Goal: Task Accomplishment & Management: Complete application form

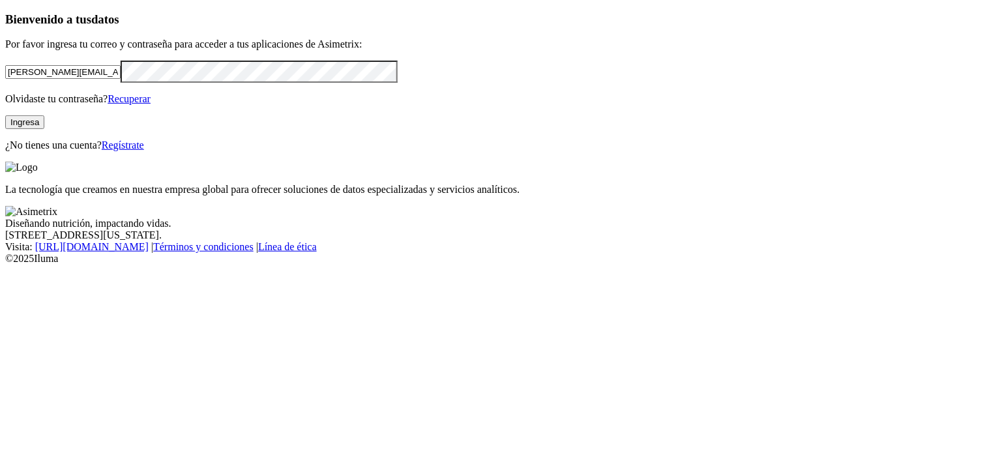
click at [44, 129] on button "Ingresa" at bounding box center [24, 122] width 39 height 14
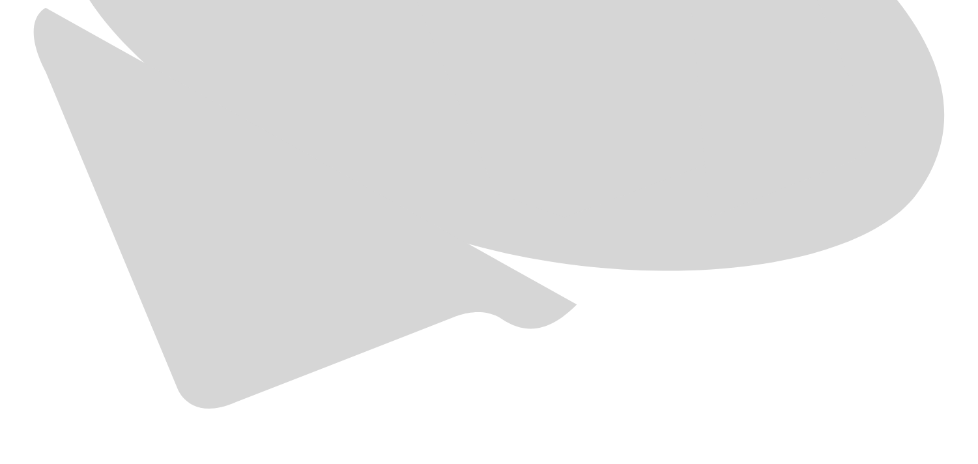
scroll to position [898, 0]
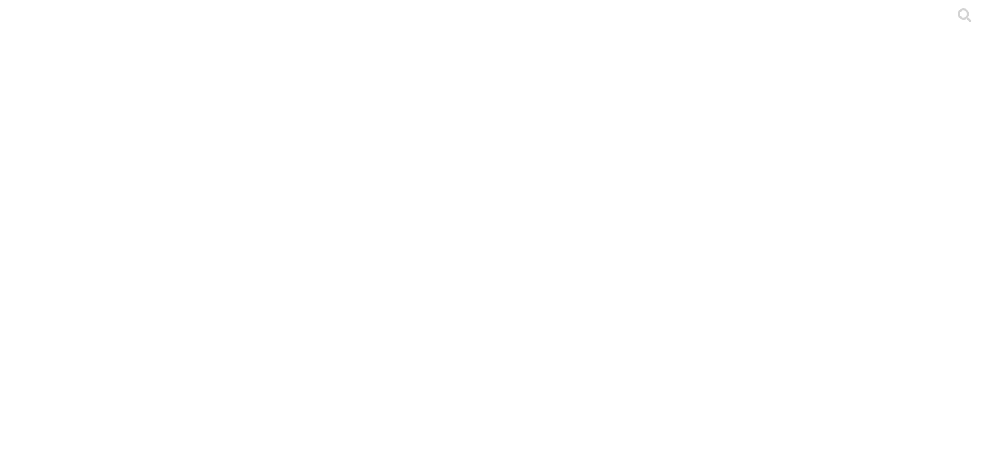
drag, startPoint x: 660, startPoint y: 204, endPoint x: 480, endPoint y: 227, distance: 180.7
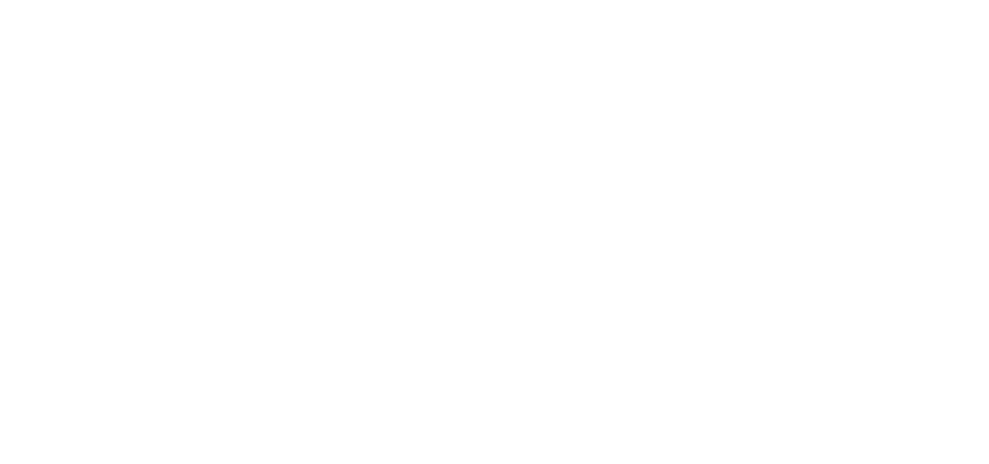
type input "Sept-2025"
paste input "Sept-2025"
type input "Sept-2025"
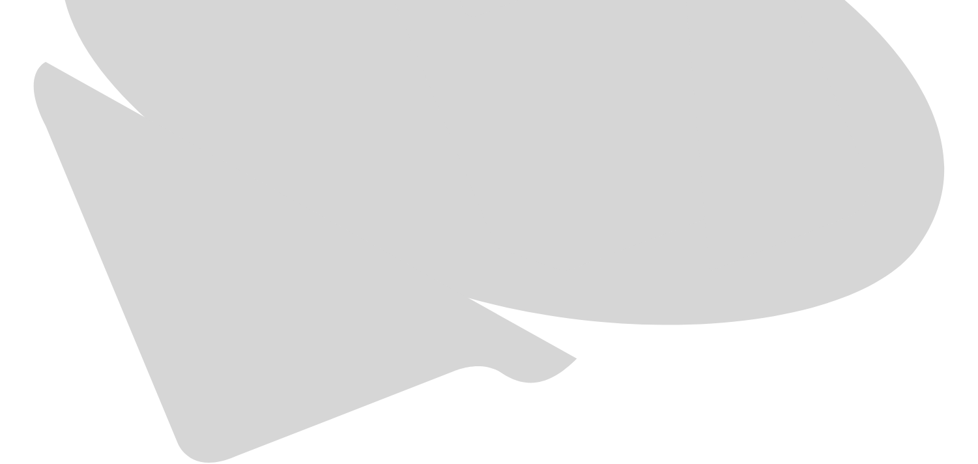
scroll to position [823, 0]
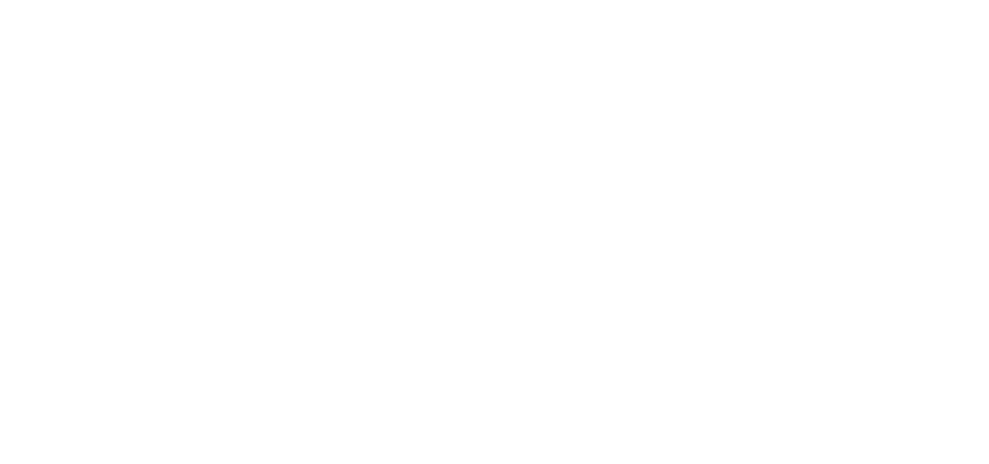
paste input "Sept-2025"
type input "Sept-2025"
paste input "Sept-2025"
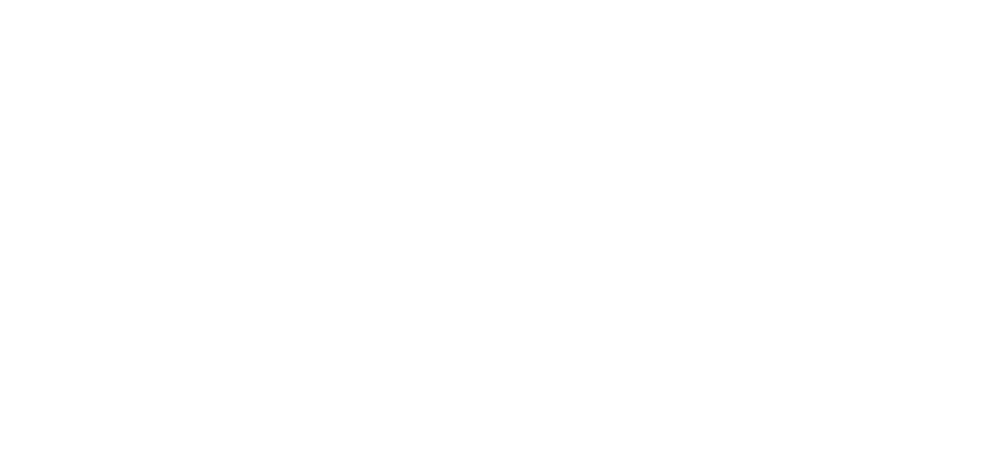
type input "Sept-2025"
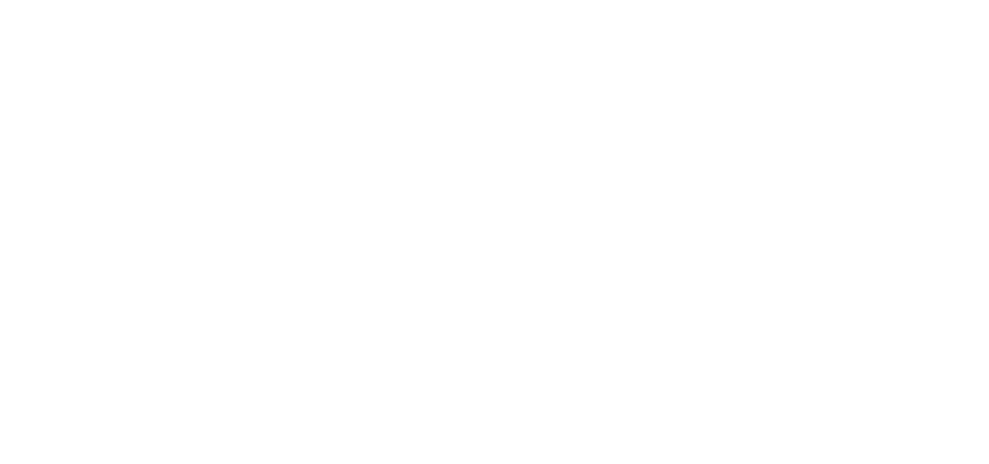
paste input "Sept-2025"
type input "Sept-2025"
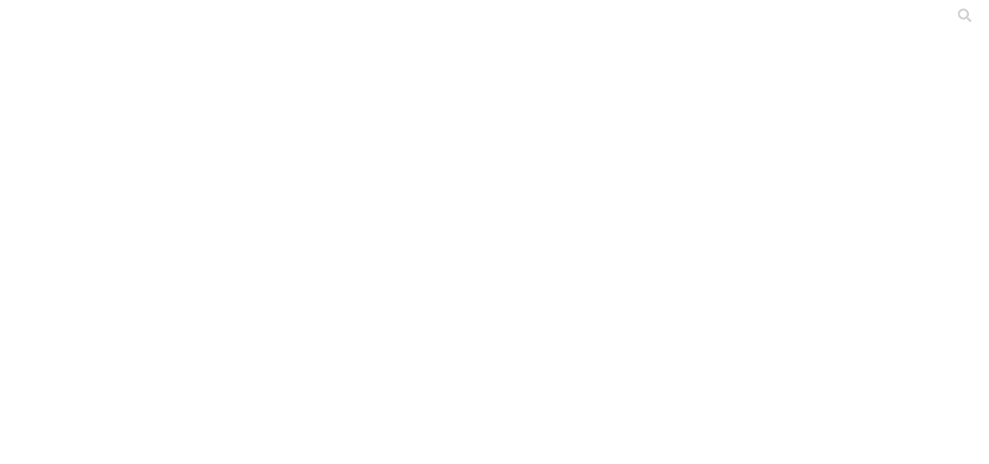
paste input "Sept-2025"
type input "Sept-2025"
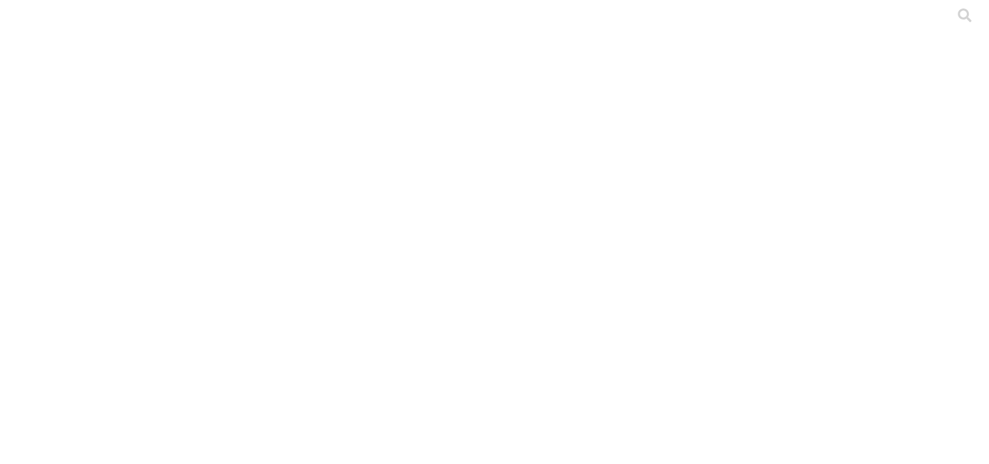
paste input "Sept-2025"
type input "Sept-2025"
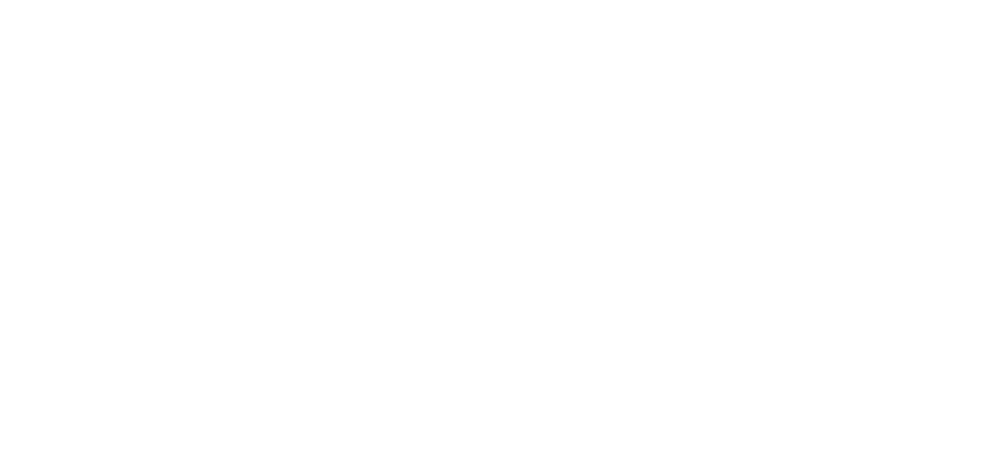
paste input "Sept-2025"
type input "Sept-2025"
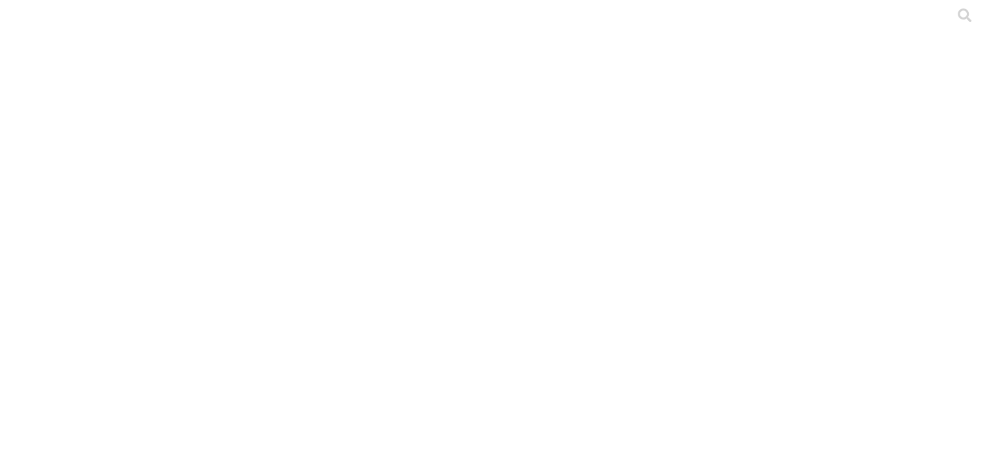
paste input "Sept-2025"
type input "Sept-2025"
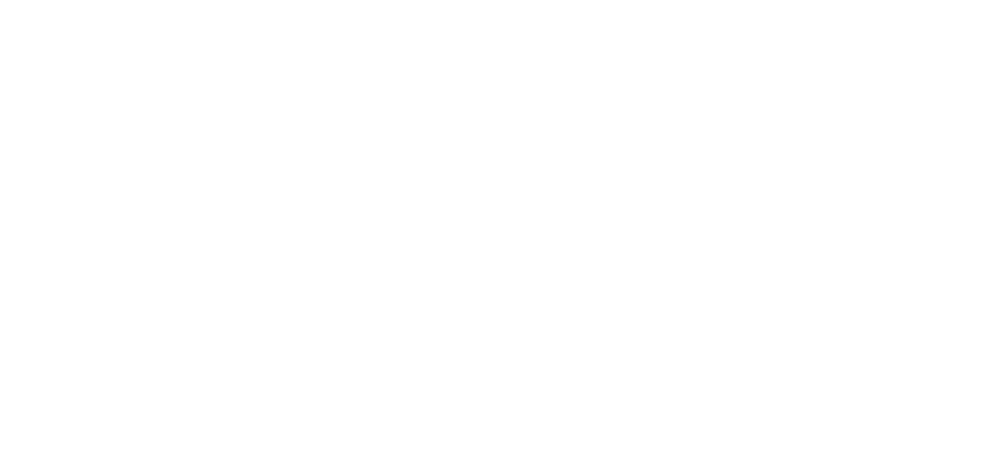
paste input "Sept-2025"
type input "Sept-2025"
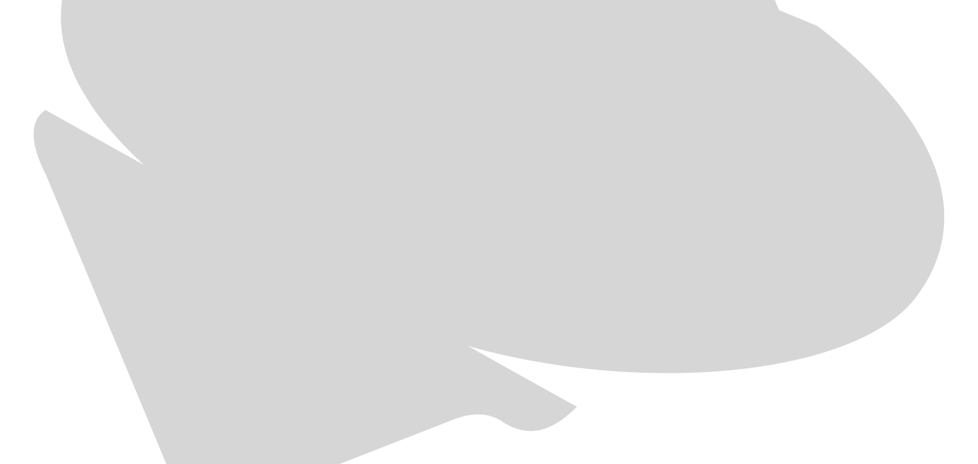
scroll to position [783, 0]
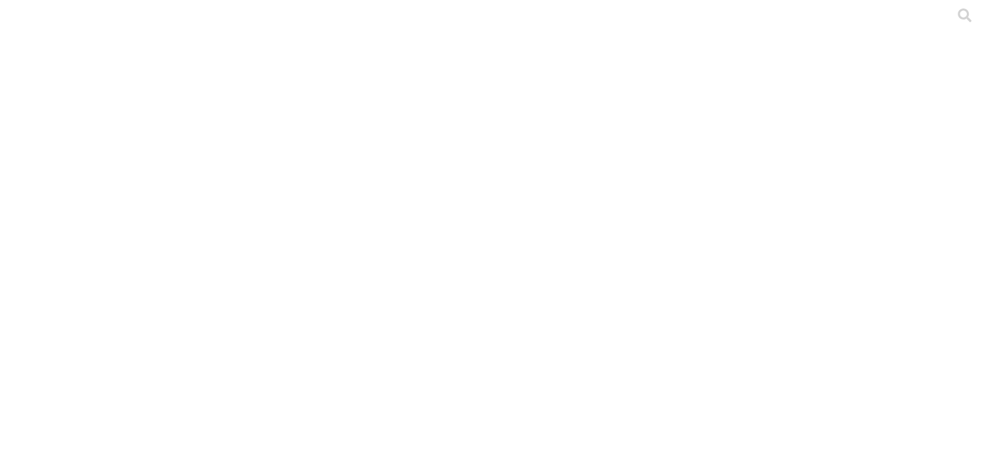
paste input "Sept-2025"
type input "Sept-2025"
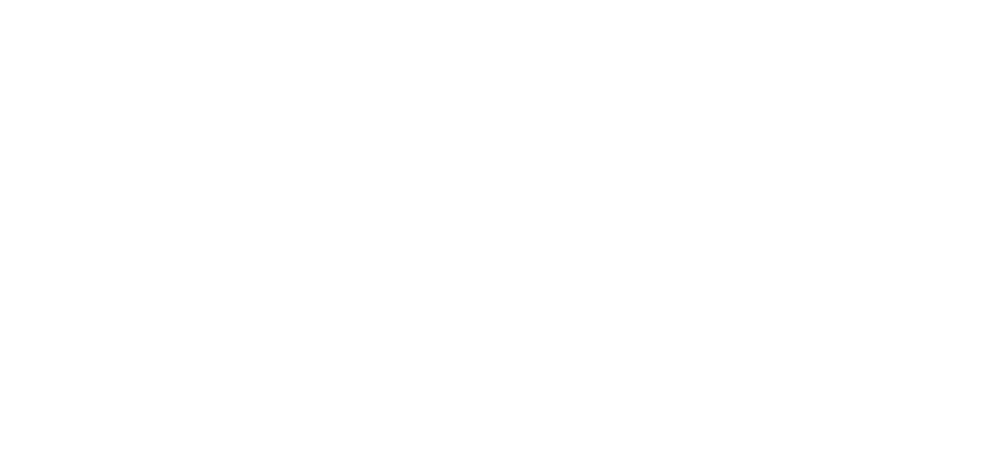
paste input "Sept-2025"
type input "Sept-2025"
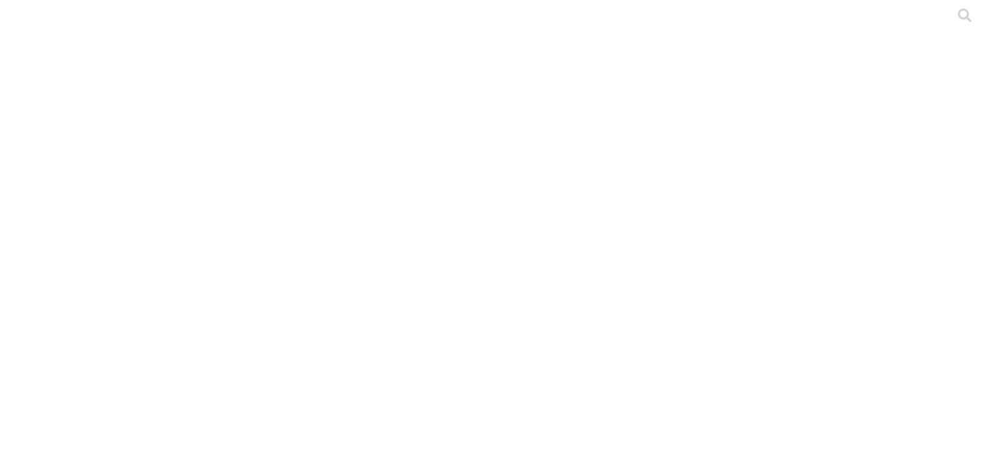
paste input "Sept-2025"
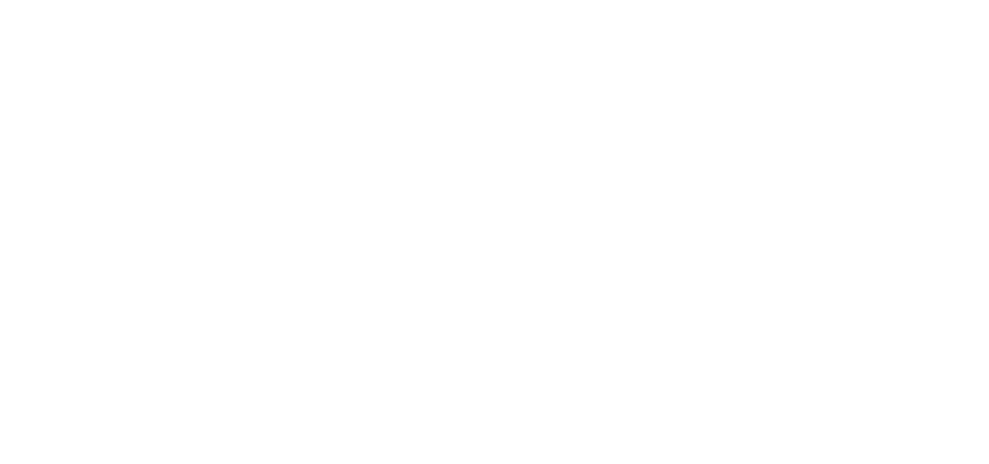
type input "Sept-2025"
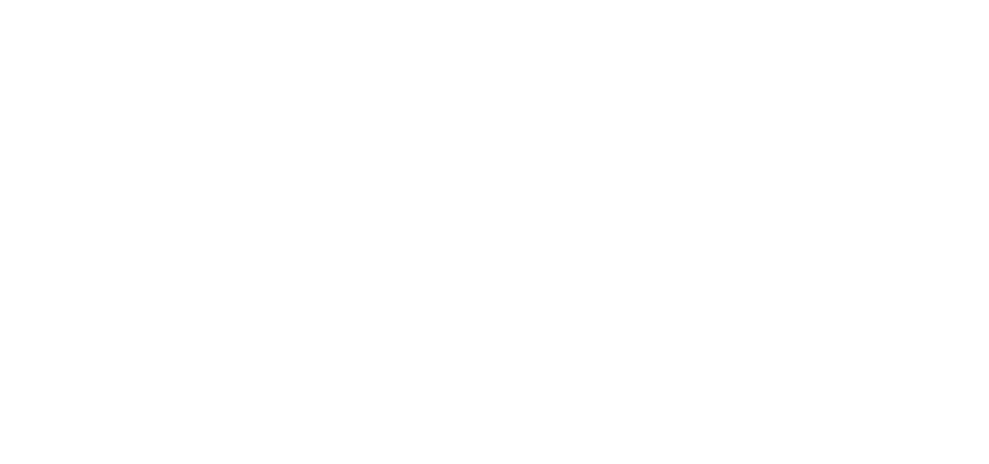
paste input "Sept-2025"
type input "Sept-2025"
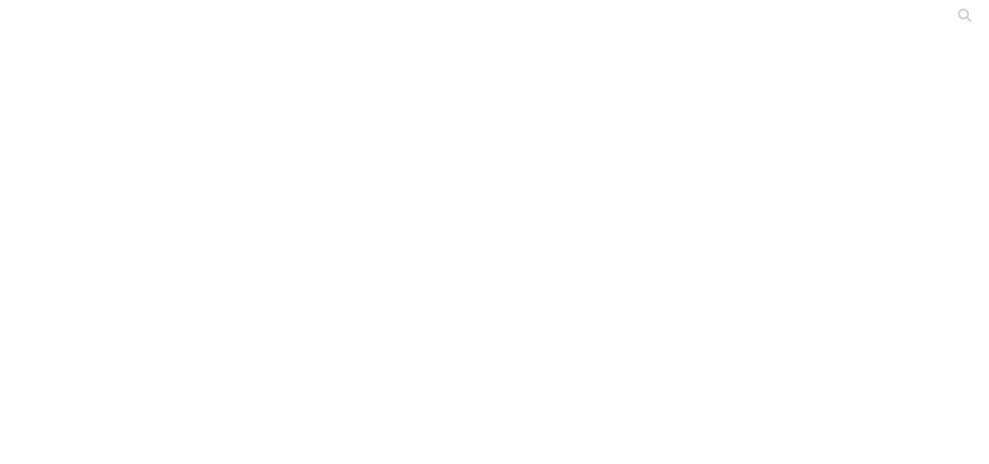
paste input "S"
type input "Sept-2025"
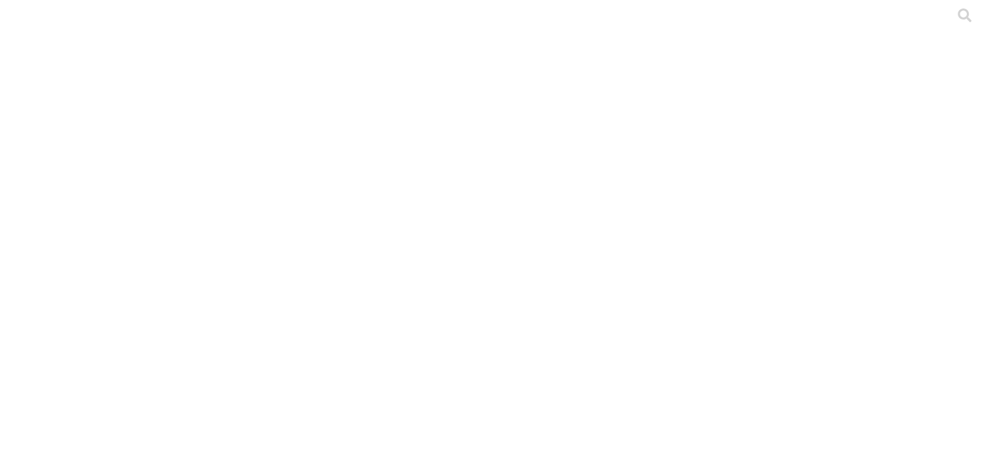
paste input "S"
drag, startPoint x: 648, startPoint y: 207, endPoint x: 510, endPoint y: 206, distance: 137.5
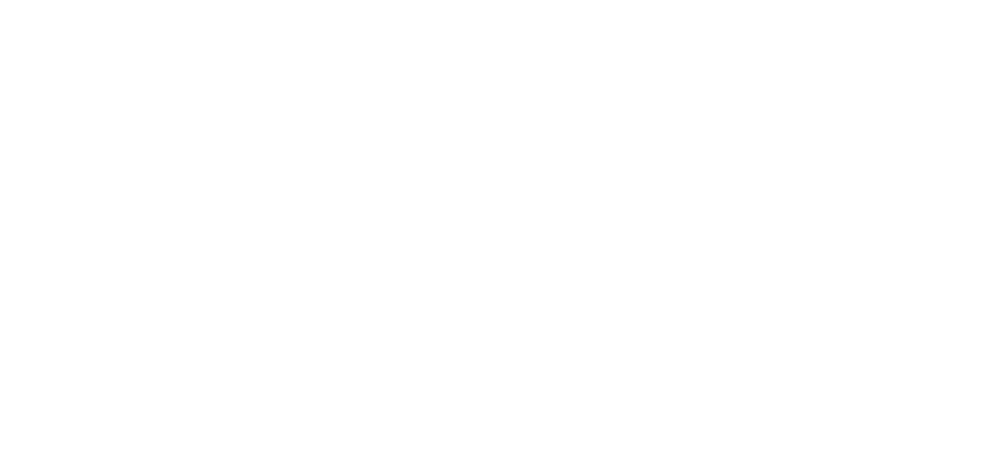
type input "Sept-2025"
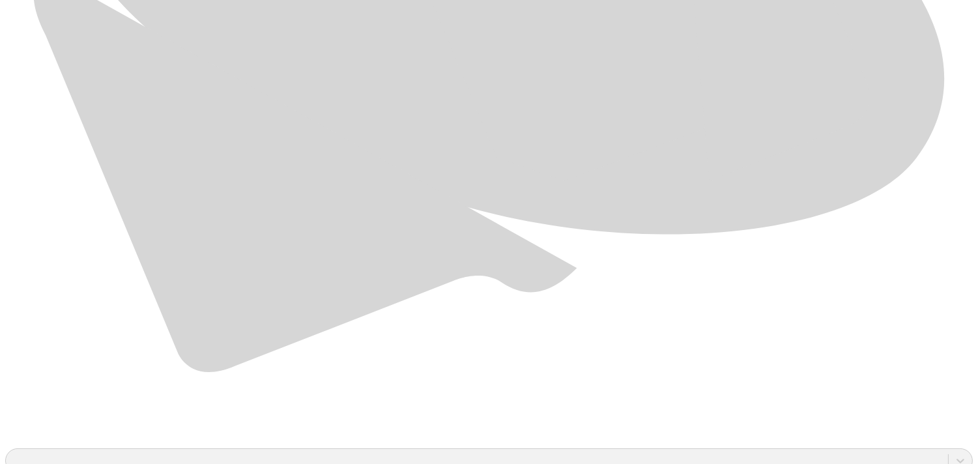
scroll to position [920, 0]
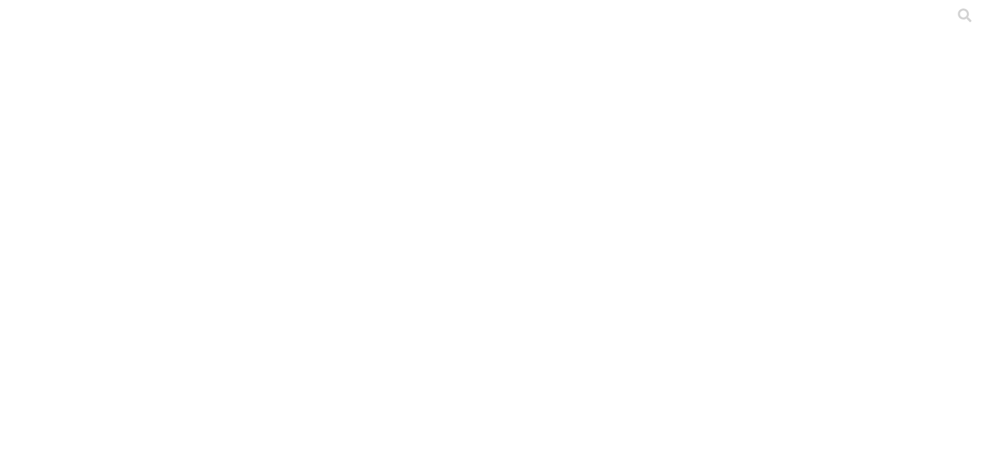
paste input "Sept-2025"
type input "Sept-2025"
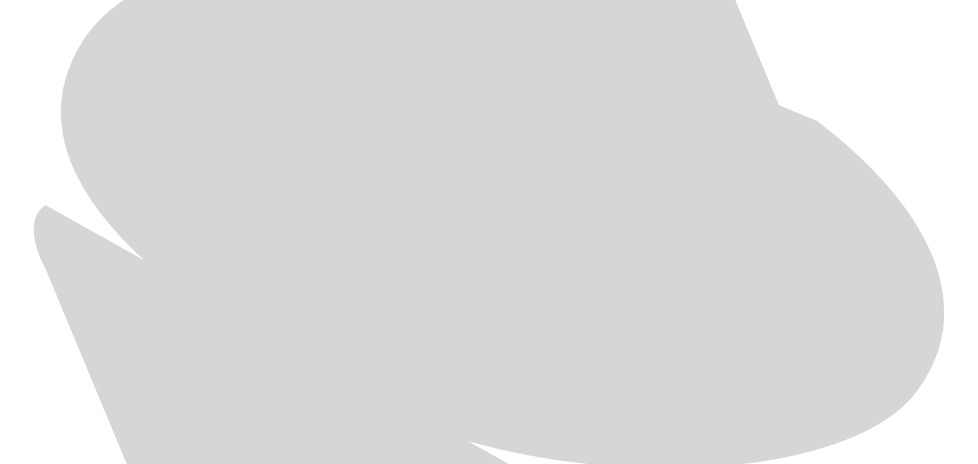
scroll to position [685, 0]
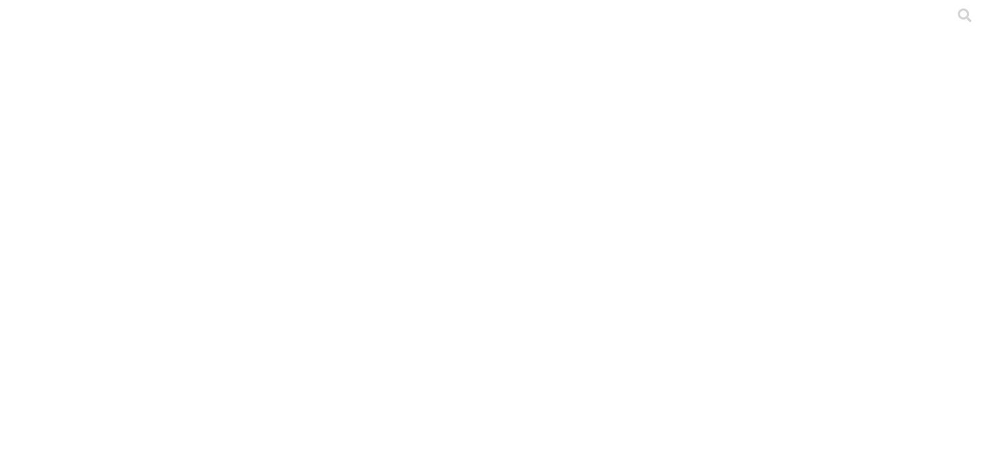
paste input "Sept-2025"
type input "Sept-2025"
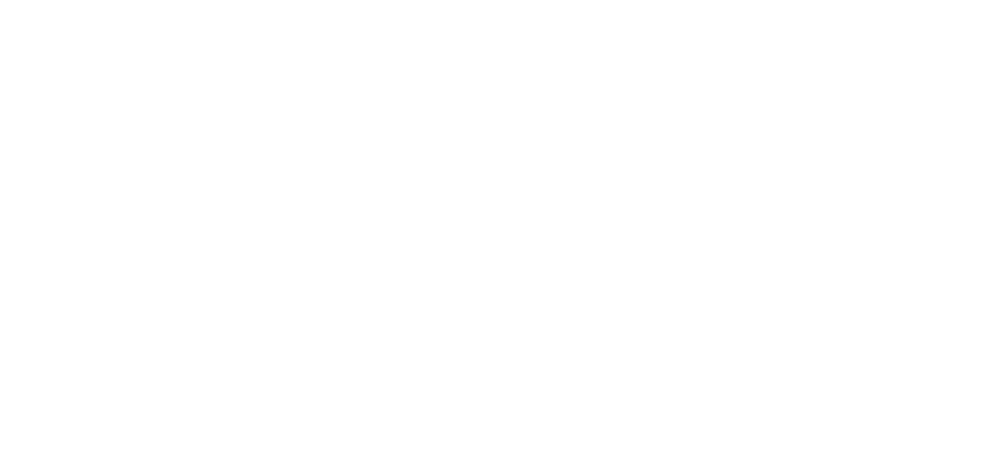
paste input "Sept-2025"
type input "Sept-2025"
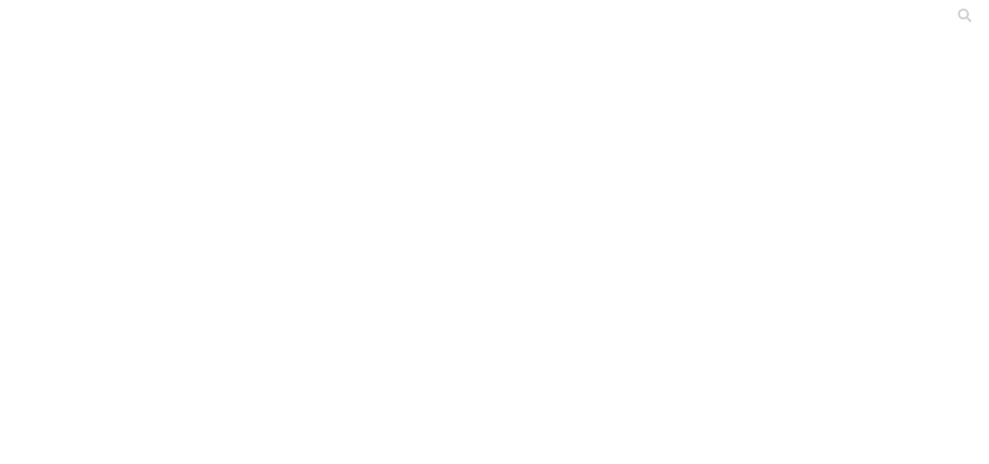
paste input "Sept-2025"
type input "Sept-2025"
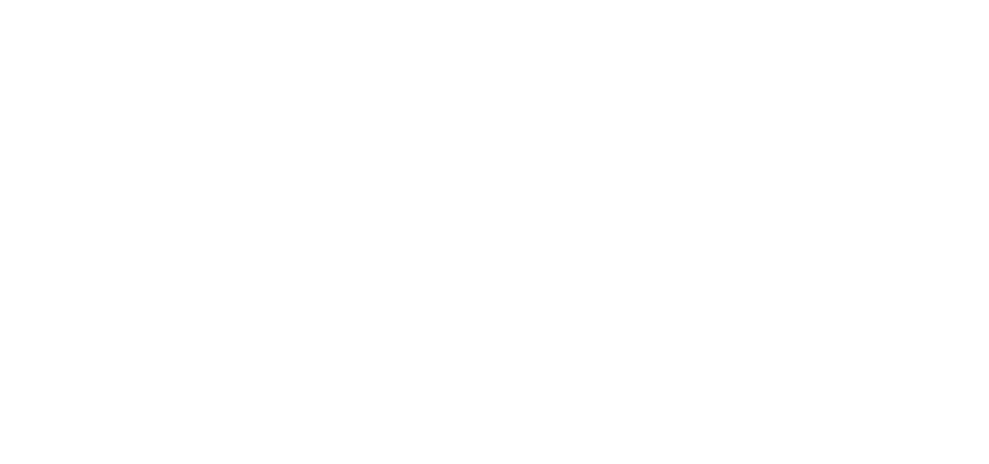
paste input "Sept-2025"
type input "Sept-2025"
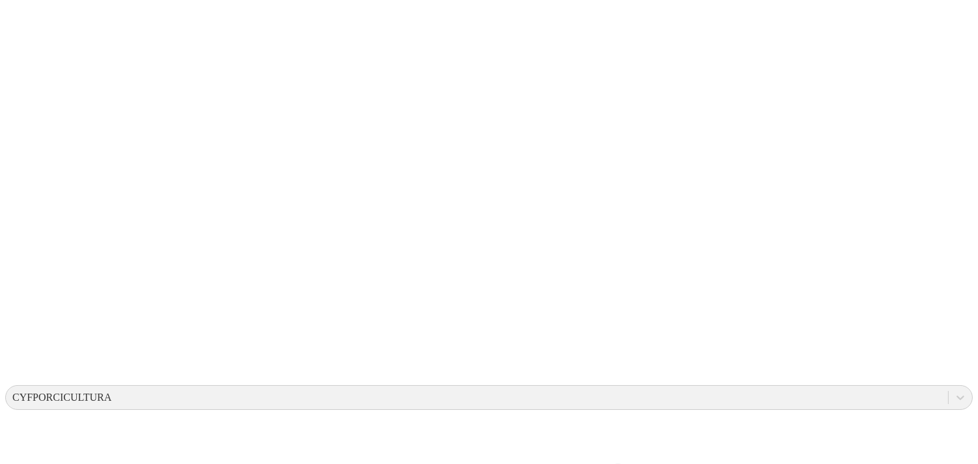
scroll to position [163, 0]
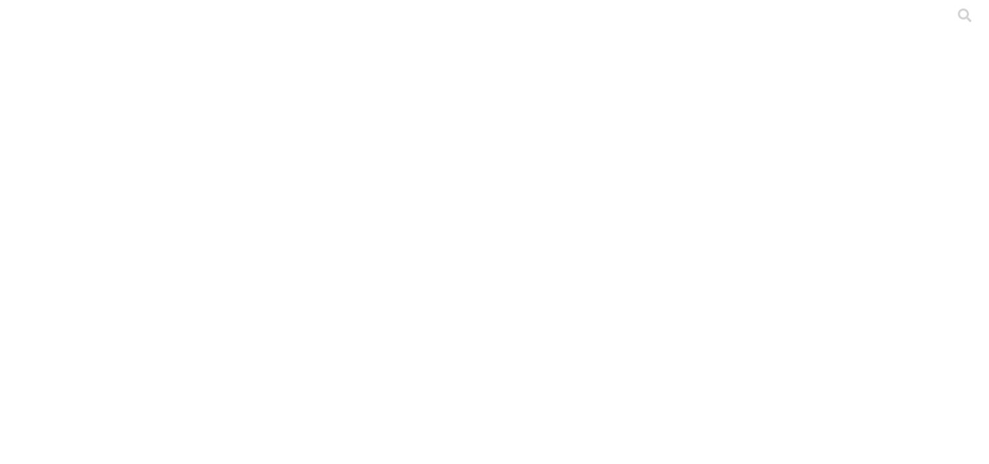
paste input "Sept-2025"
type input "Sept-2025"
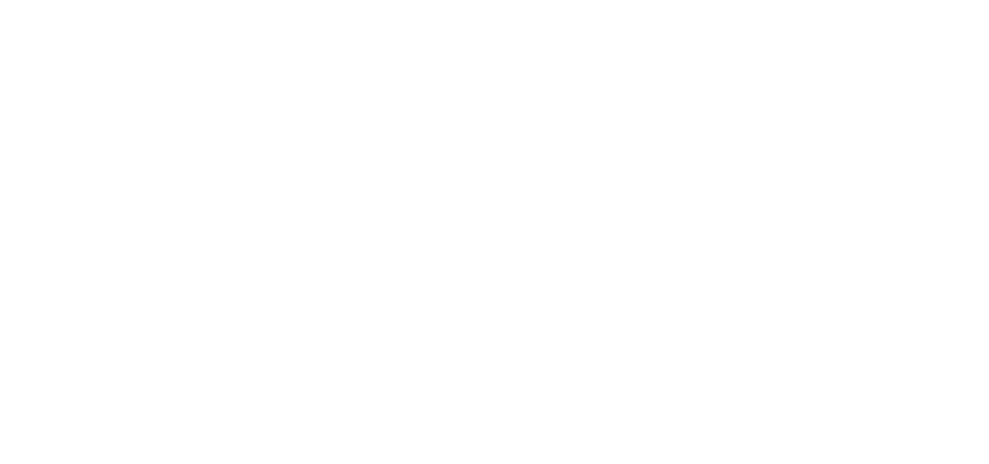
paste input "Sept-2025"
type input "Sept-2025"
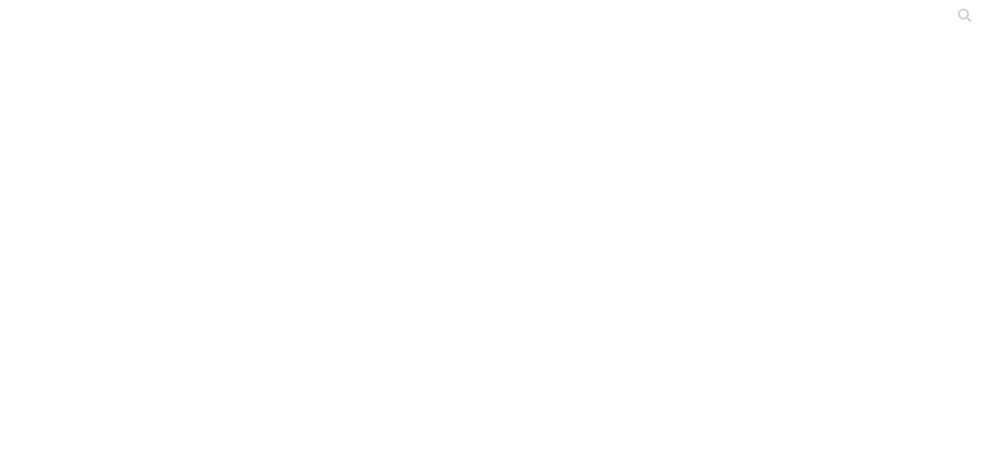
paste input "Sept-2025"
type input "Sept-2025"
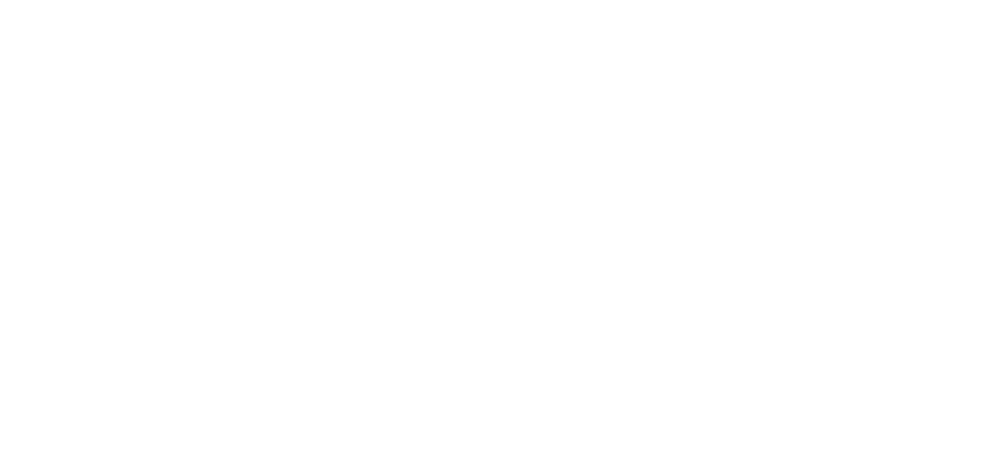
paste input "Sept-2025"
type input "Sept-2025"
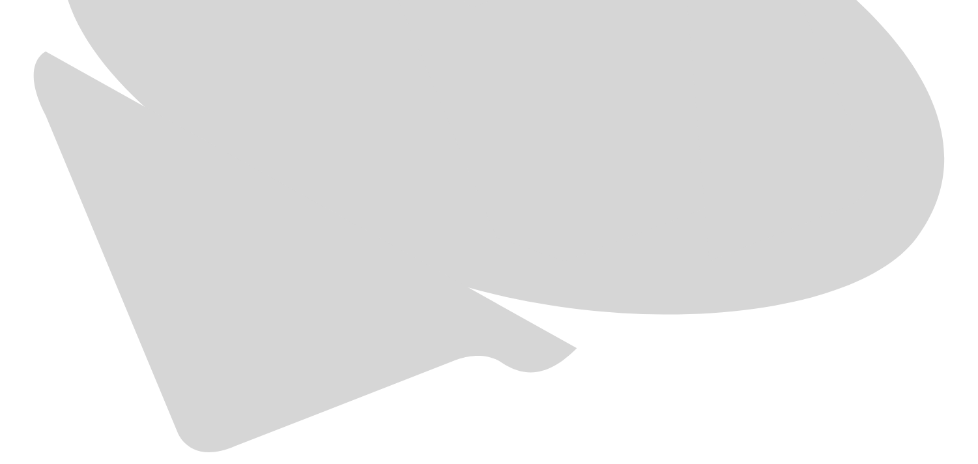
scroll to position [833, 0]
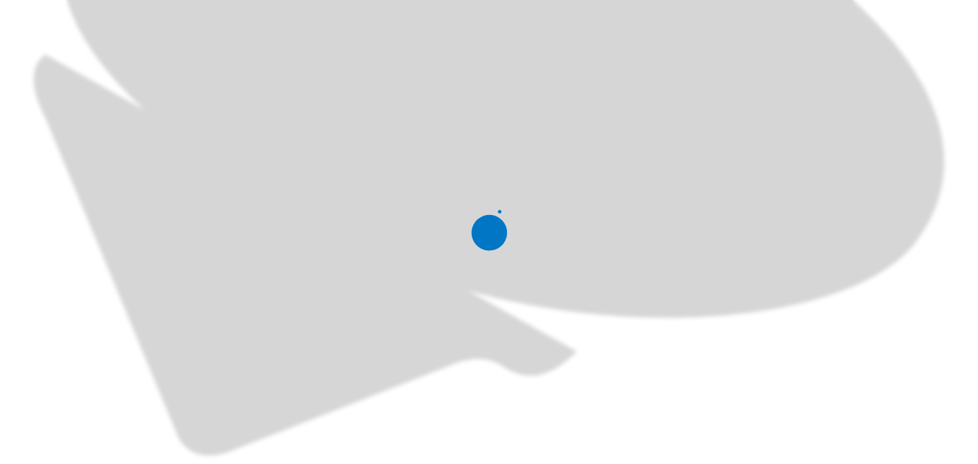
scroll to position [0, 0]
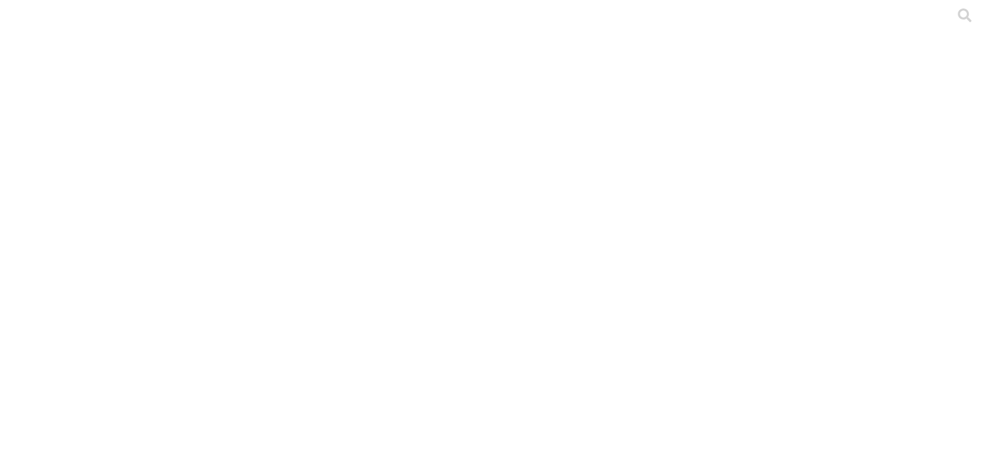
paste input "Sept-2025"
type input "Sept-2025"
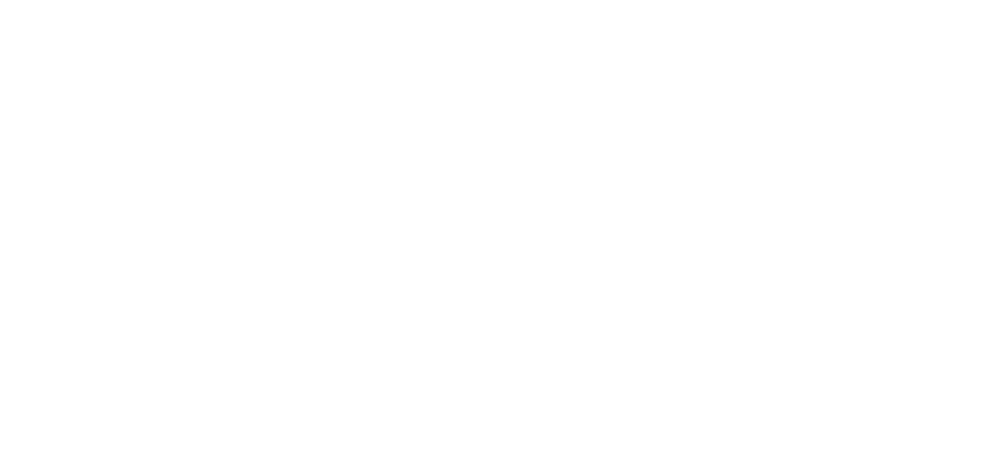
paste input "Sept-2025"
type input "Sept-2025"
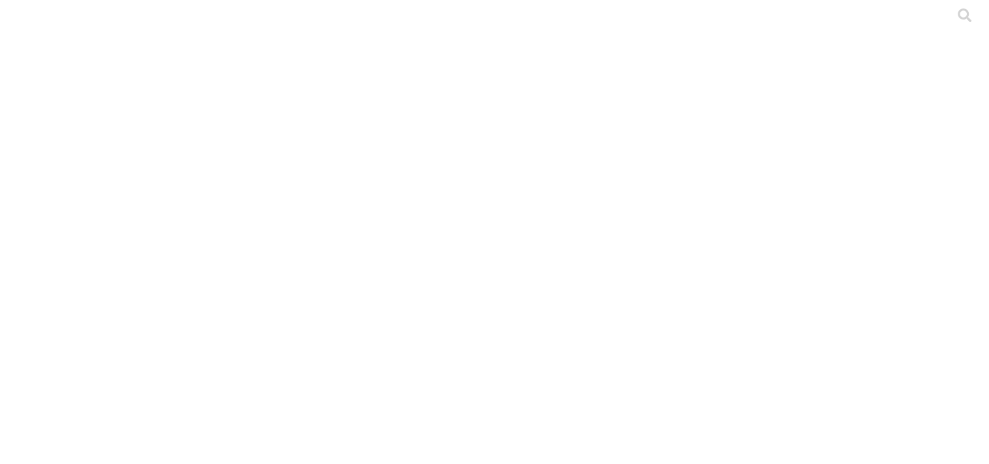
paste input "Sept-2025"
type input "Sept-2025"
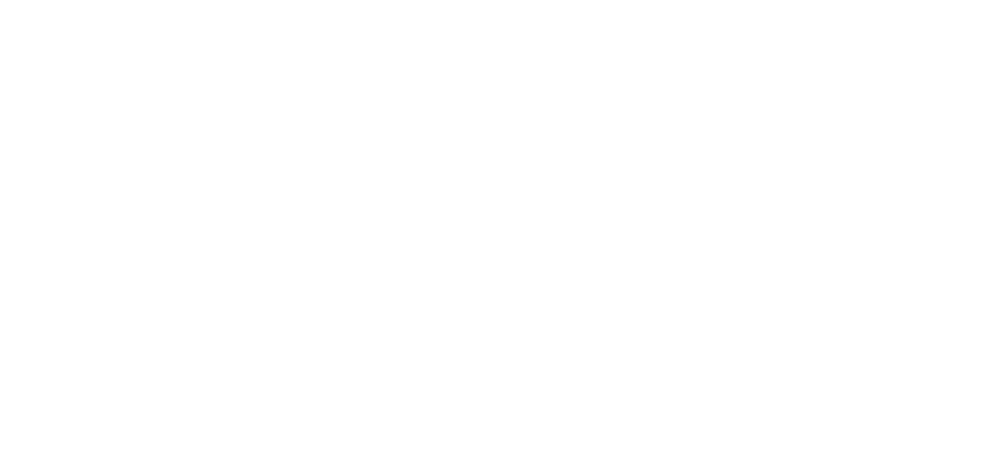
paste input "Sept-2025"
type input "Sept-2025"
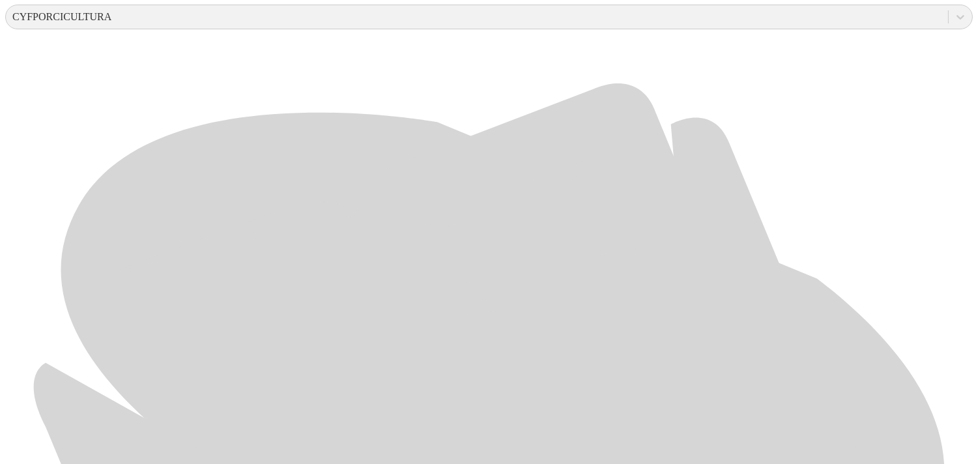
scroll to position [574, 0]
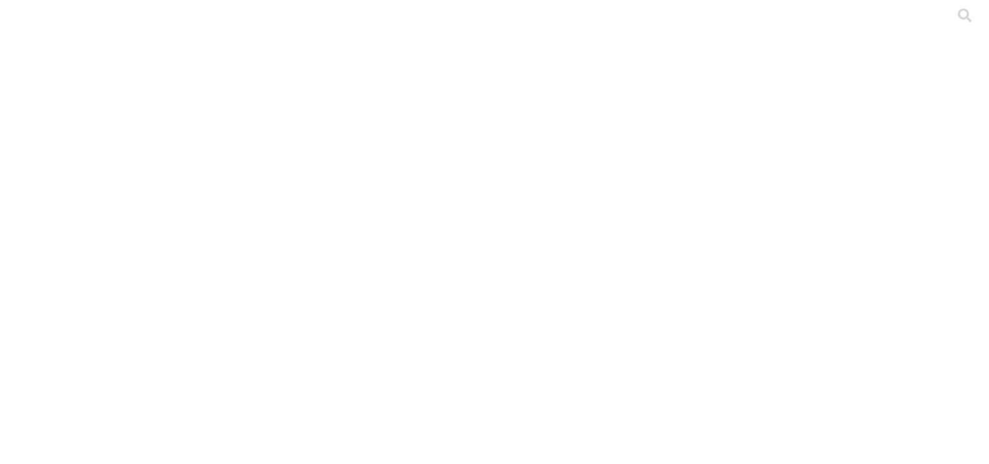
paste input "Sept-2025"
type input "Sept-2025"
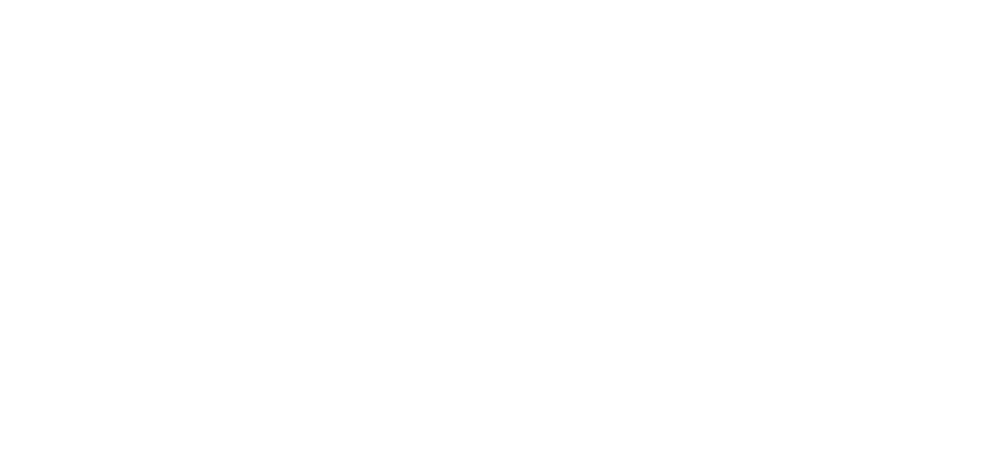
paste input "Sept-2025"
type input "Sept-2025"
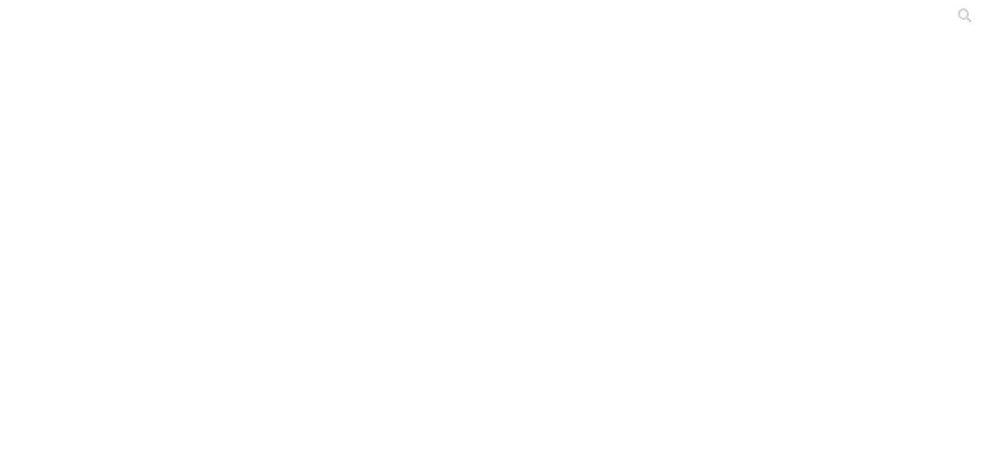
paste input "Sept-2025"
type input "Sept-2025"
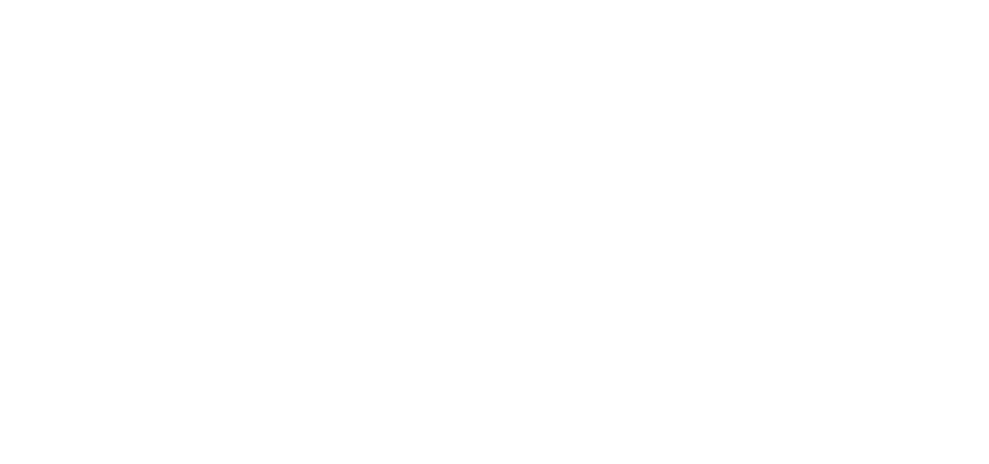
paste input "Sept-2025"
type input "Sept-2025"
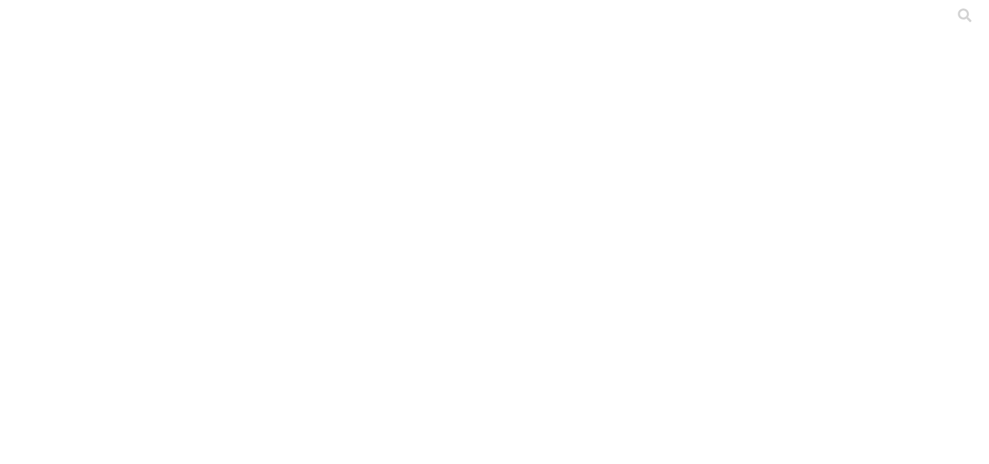
paste input "Sept-2025"
type input "Sept-2025"
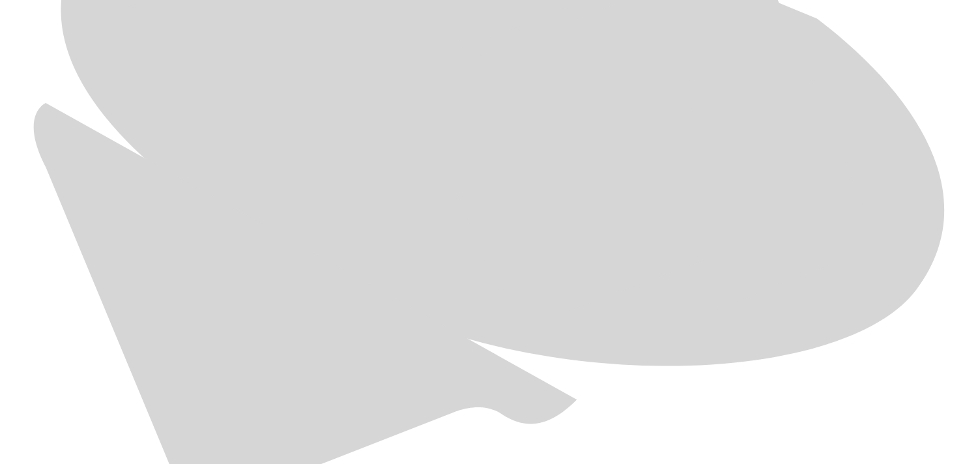
scroll to position [802, 0]
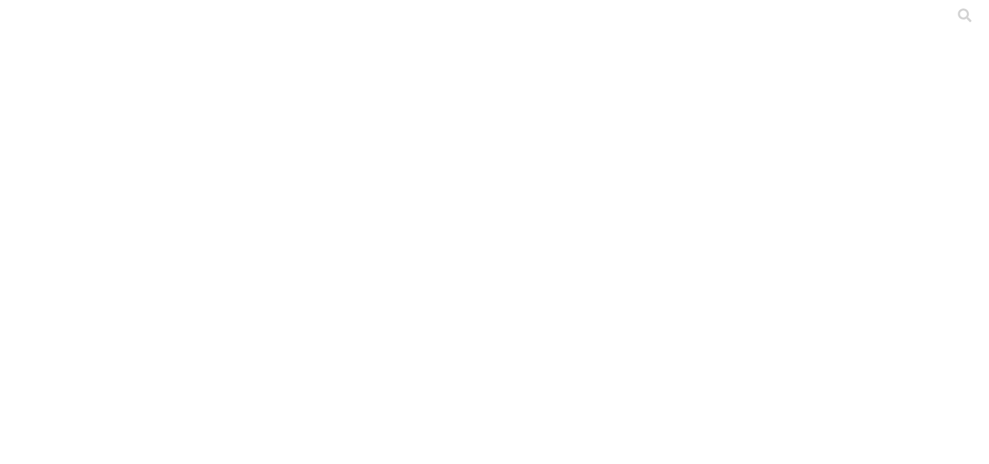
paste input "Sept-2025"
type input "Sept-2025"
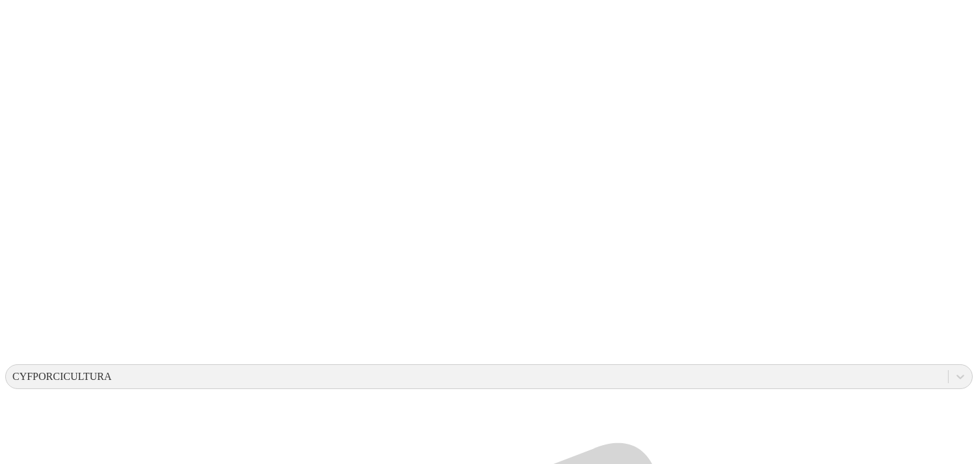
scroll to position [167, 0]
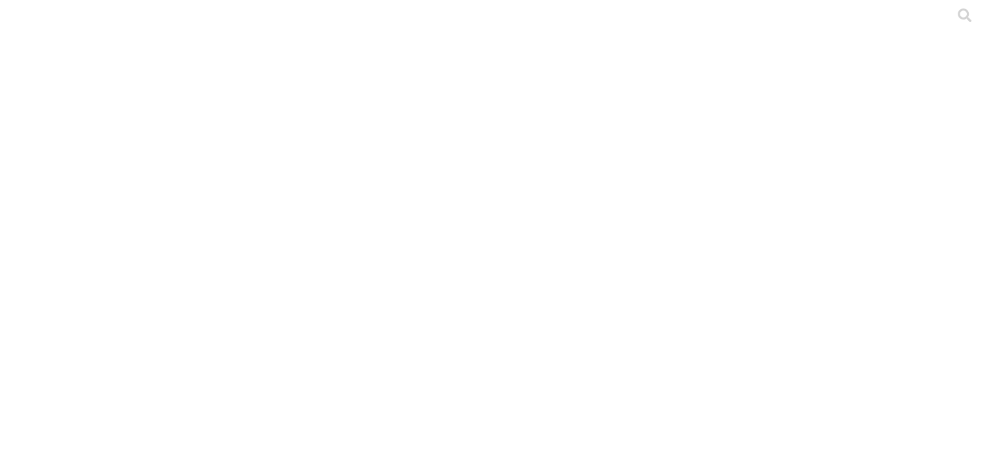
paste input "Sept-2025"
type input "Sept-2025"
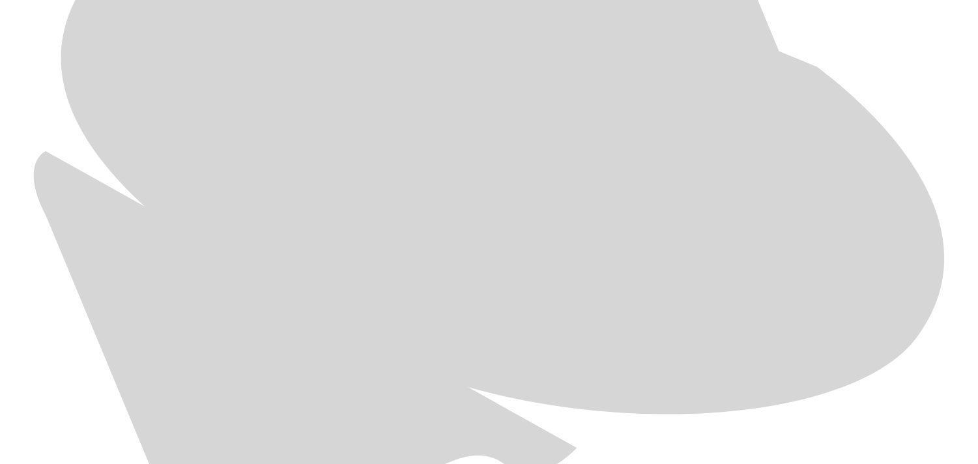
scroll to position [738, 0]
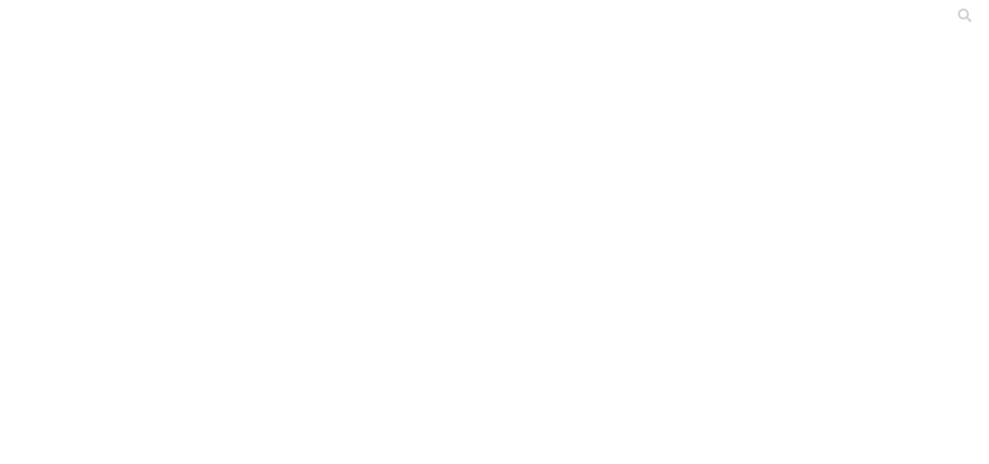
paste input "Sept-2025"
type input "Sept-2025"
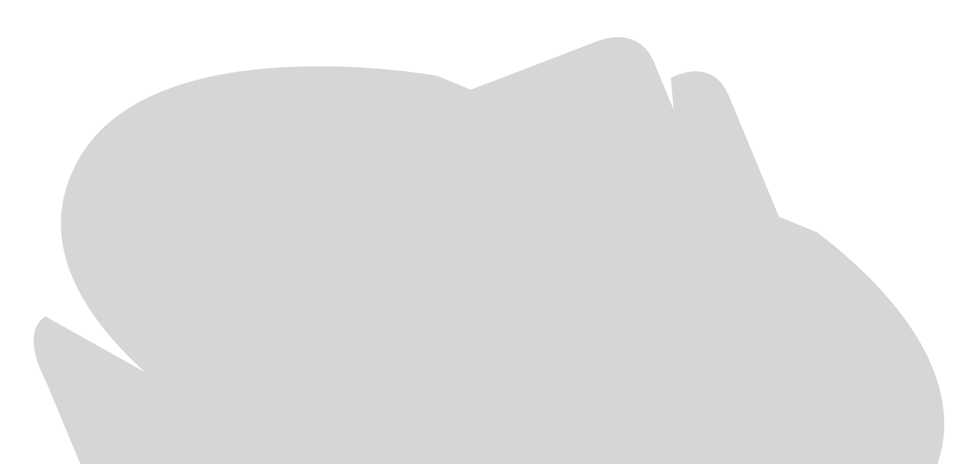
scroll to position [629, 0]
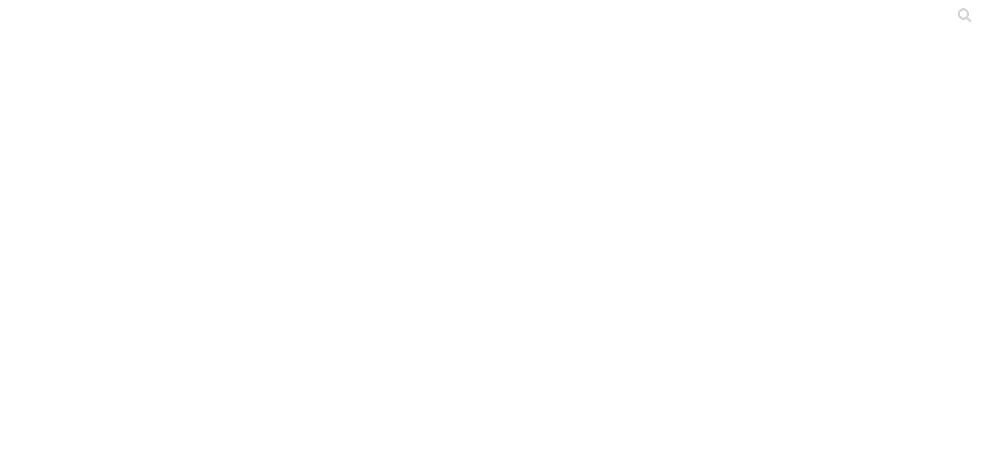
paste input "Sept-2025"
type input "Sept-2025"
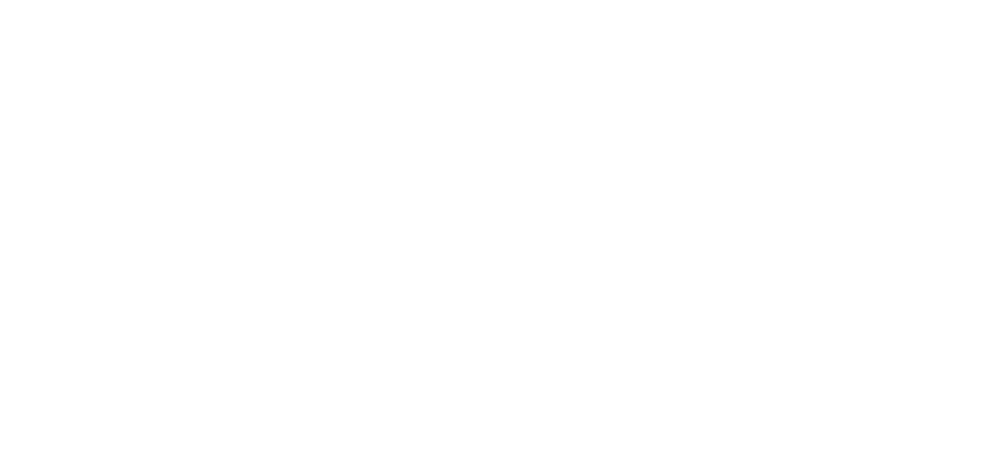
paste input "Sept-2025"
type input "Sept-2025"
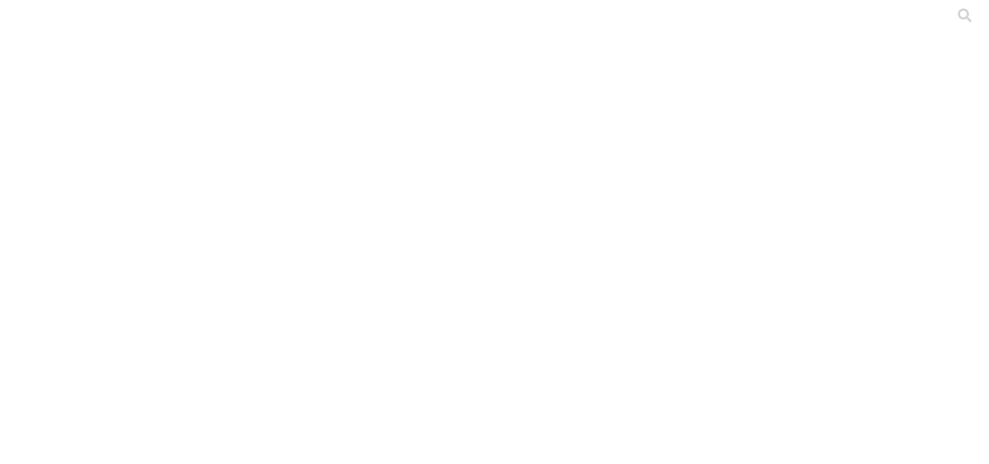
paste input "Sept-2025"
type input "Sept-2025"
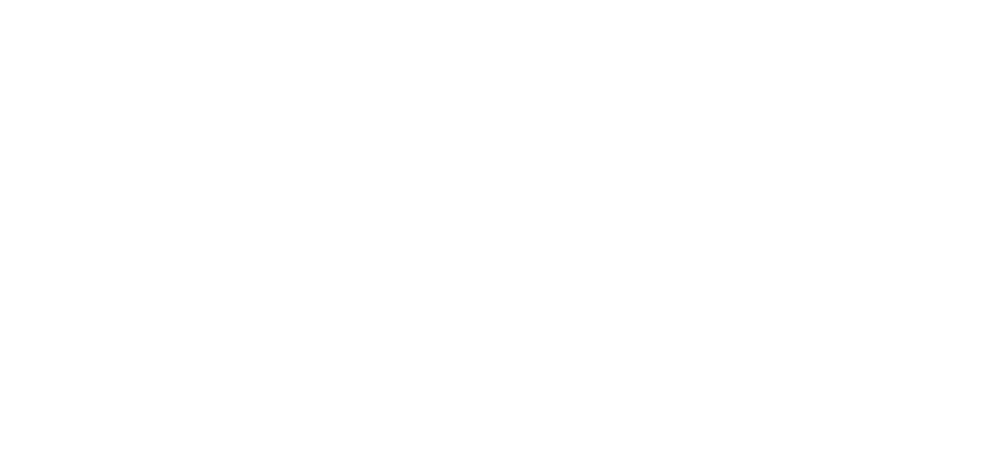
paste input "Sept-2025"
type input "Sept-2025"
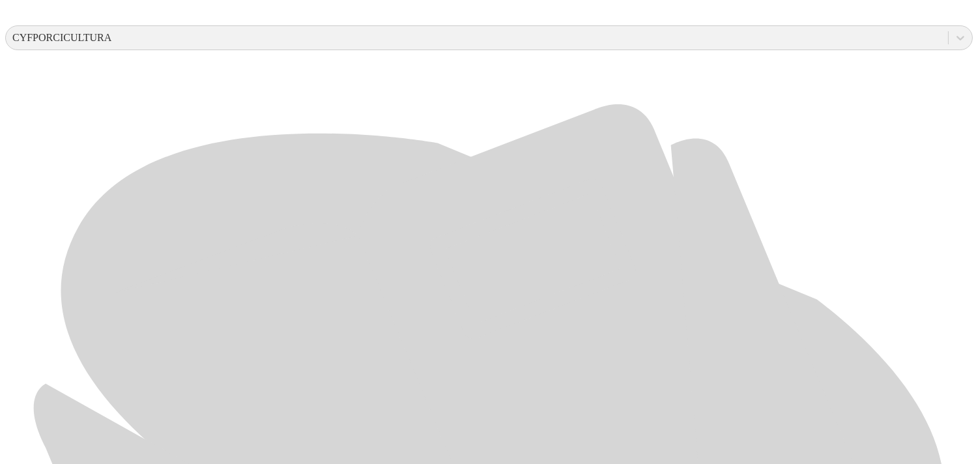
scroll to position [529, 0]
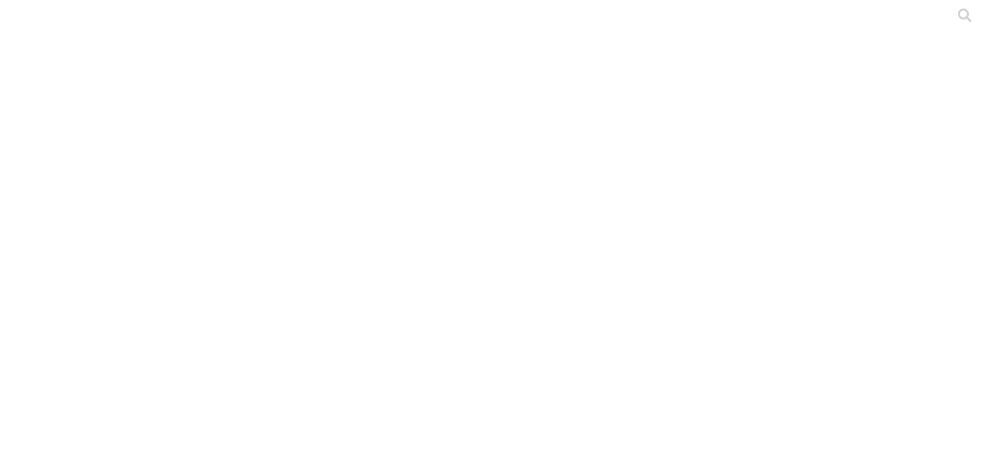
paste input "Sept-2025"
type input "Sept-2025"
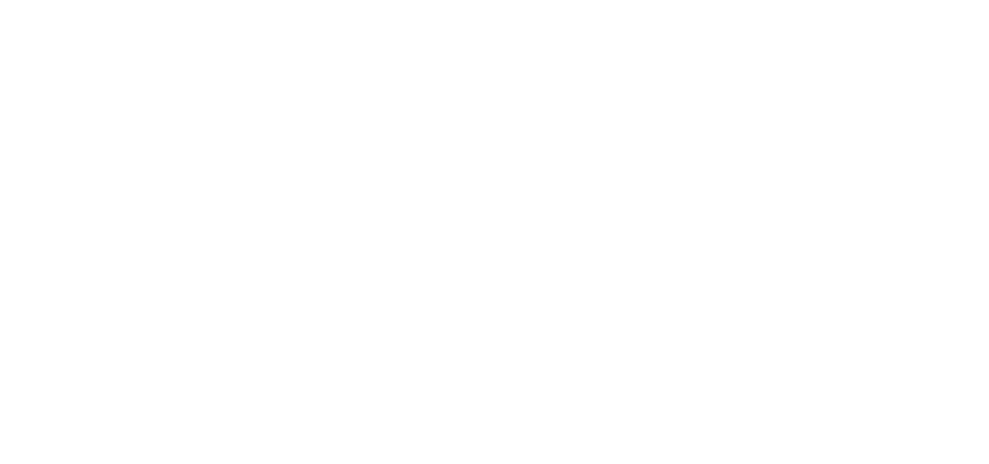
paste input "Sept-2025"
type input "Sept-2025"
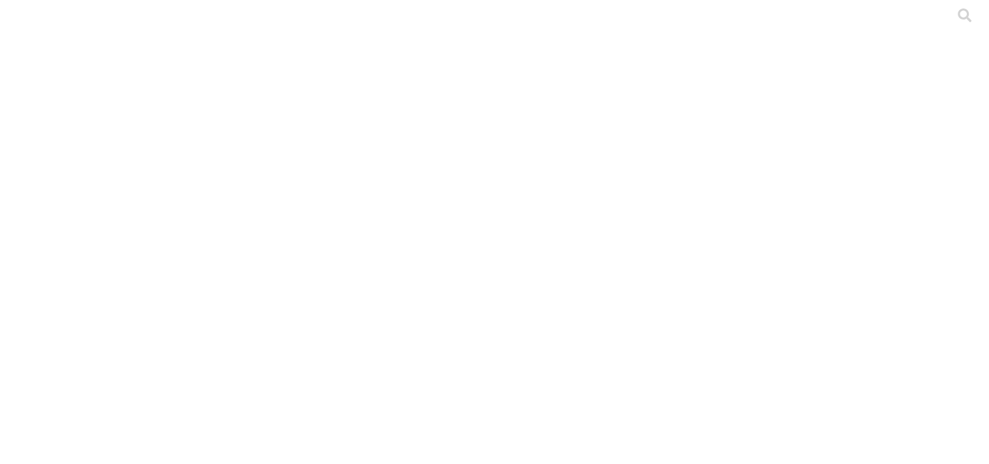
paste input "Sept-2025"
type input "Sept-2025"
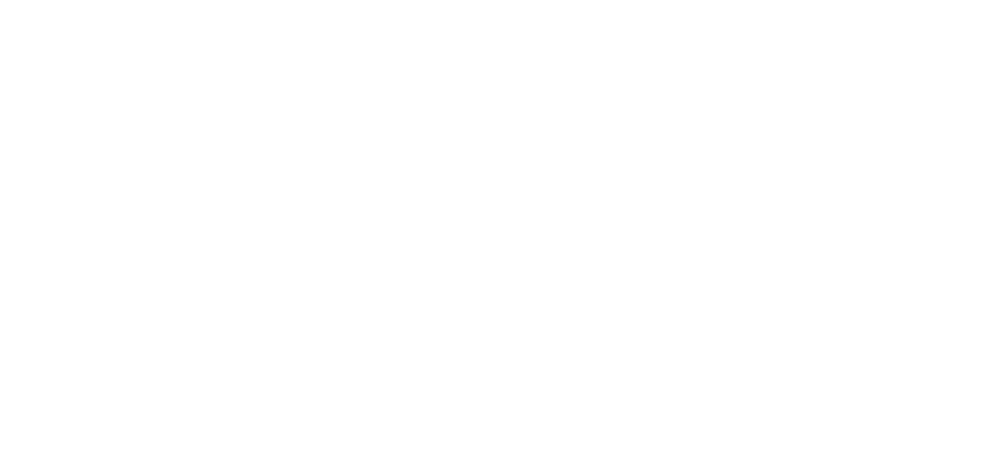
paste input "Sept-2025"
type input "Sept-2025"
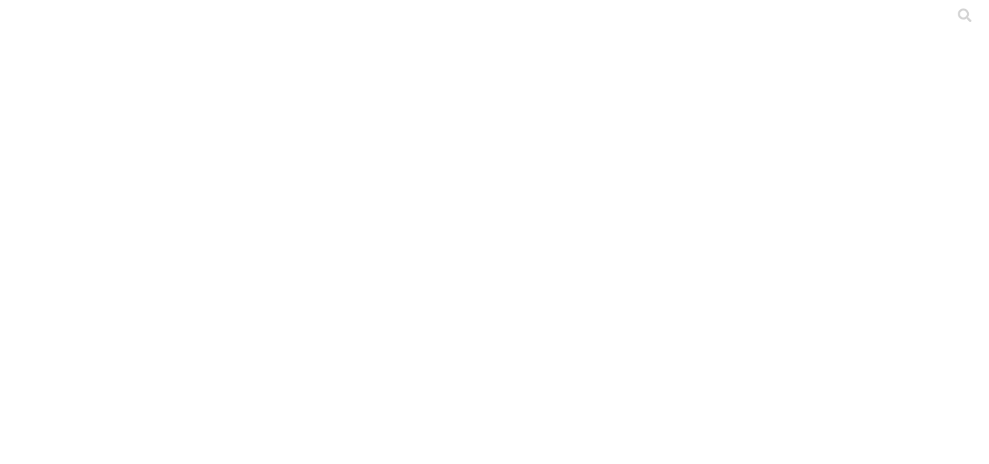
paste input "Sept-2025"
type input "Sept-2025"
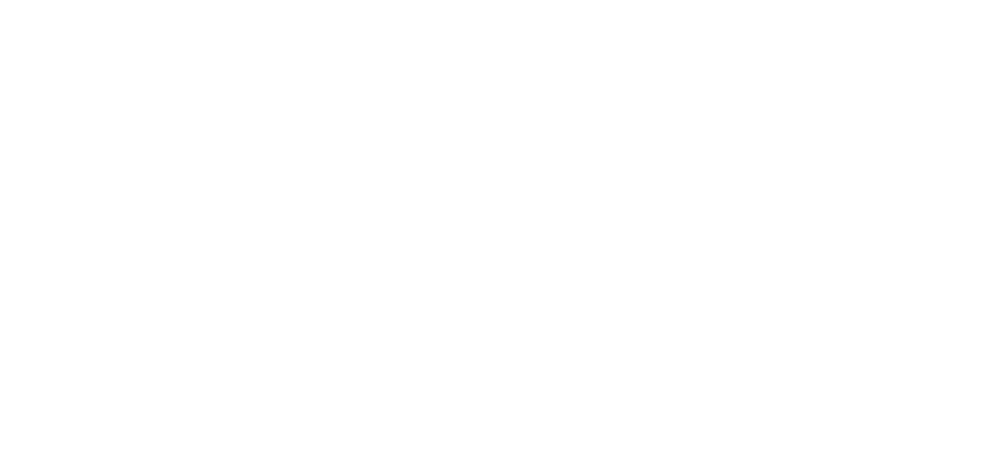
paste input "Sept-2025"
type input "Sept-2025"
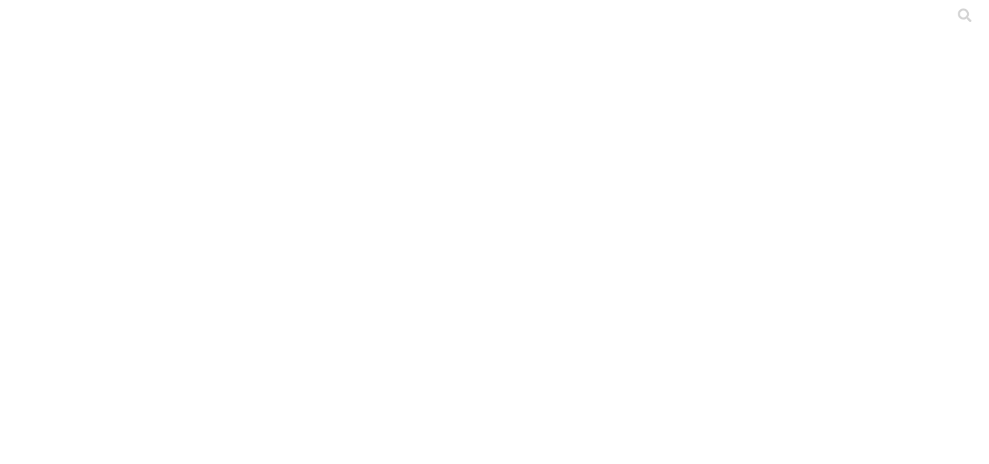
paste input "Sept-2025"
type input "Sept-2025"
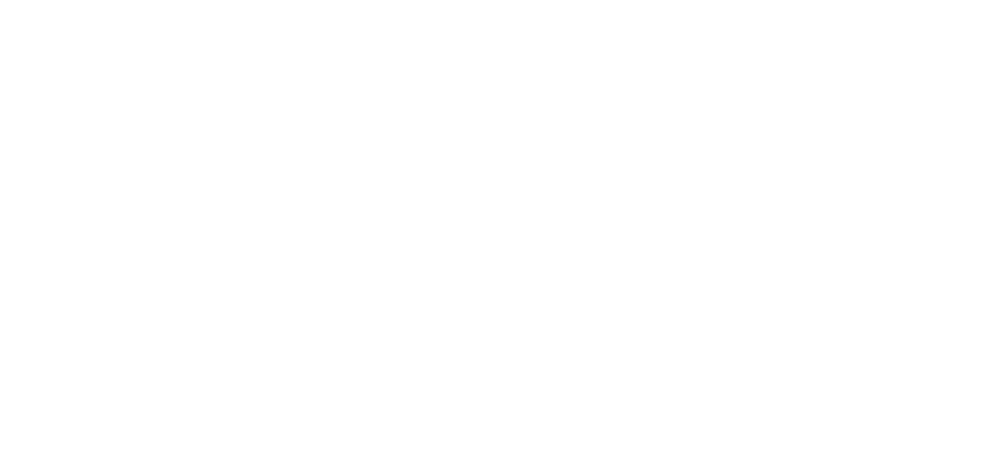
paste input "Sept-2025"
type input "Sept-2025"
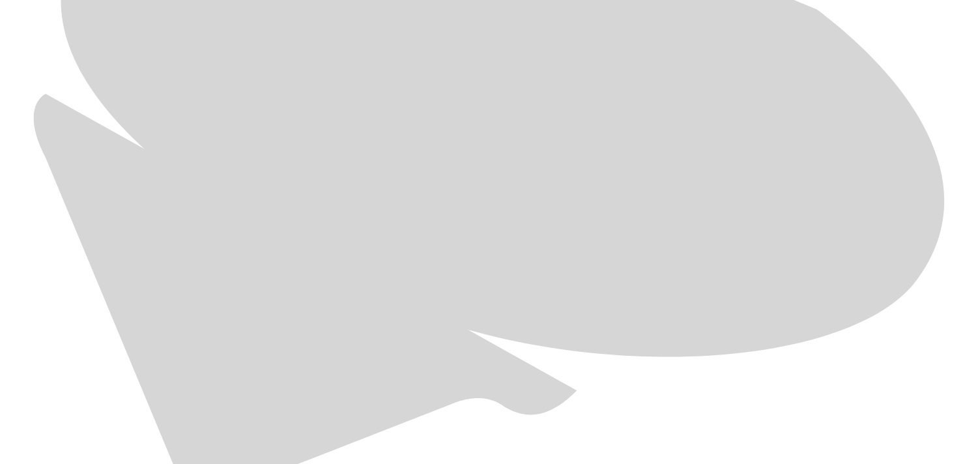
scroll to position [807, 0]
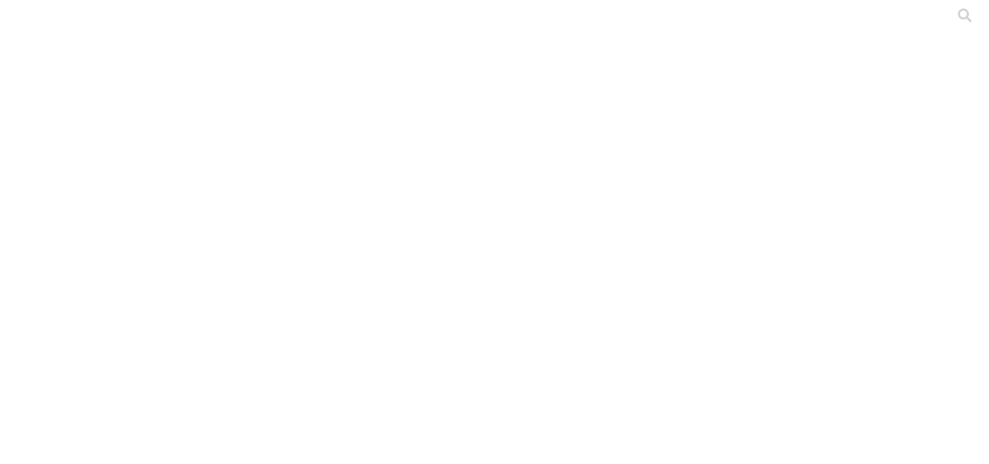
paste input "Sept-2025"
type input "Sept-2025"
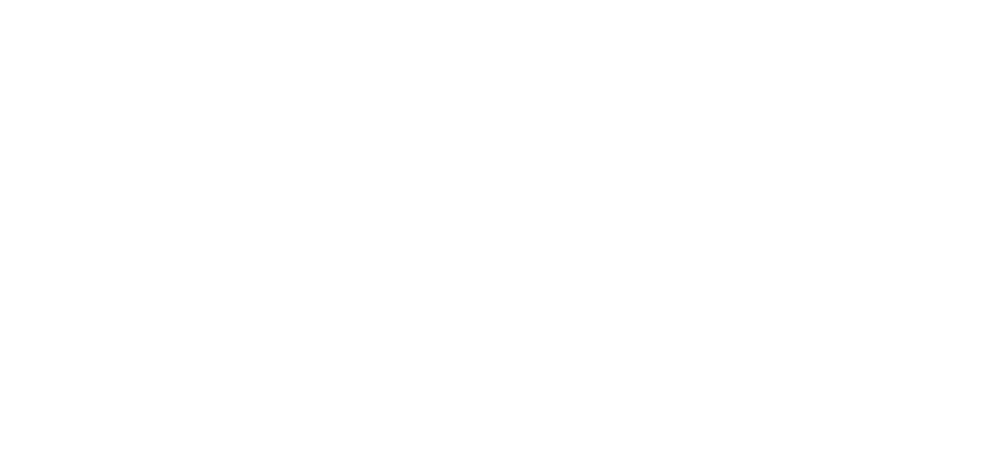
paste input "Sept-2025"
type input "Sept-2025"
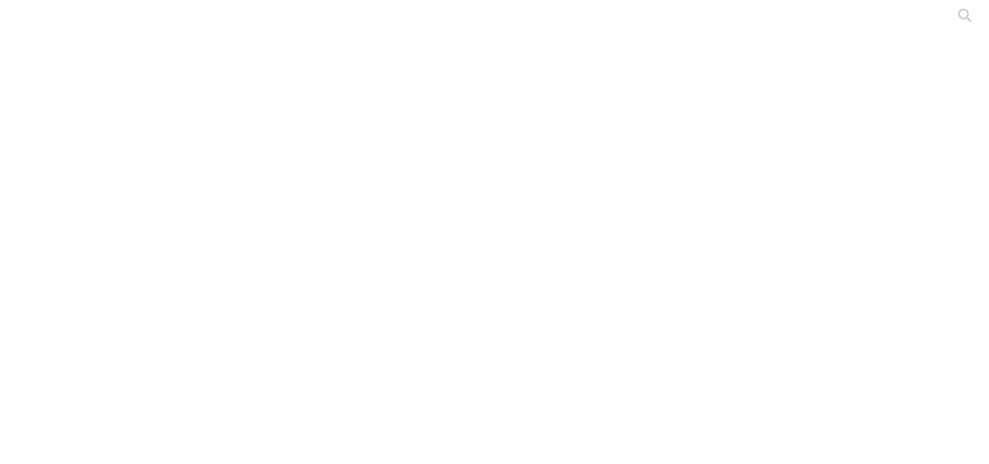
paste input "Sept-2025"
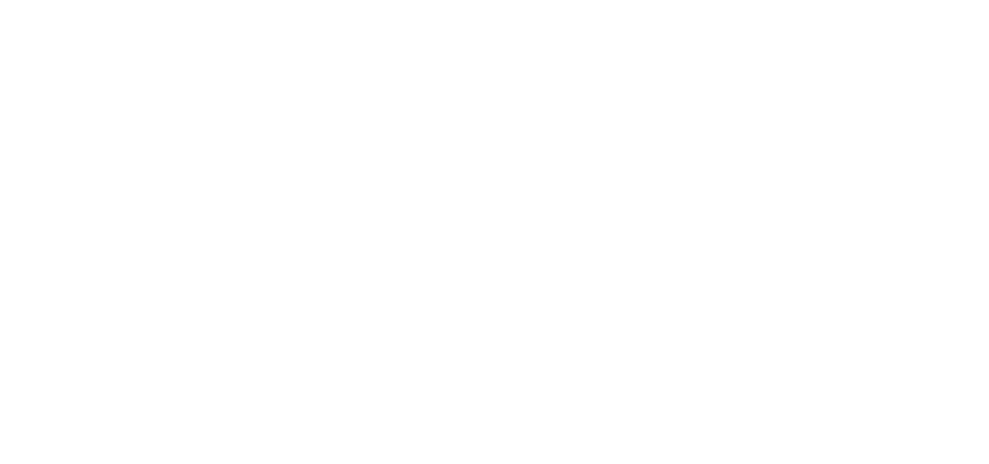
type input "Sept-2025"
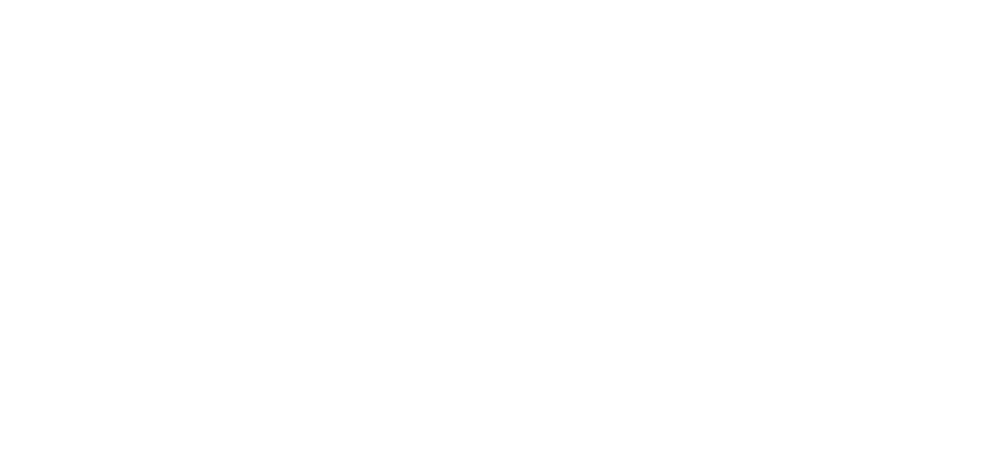
paste input "Sept-2025"
type input "Sept-2025"
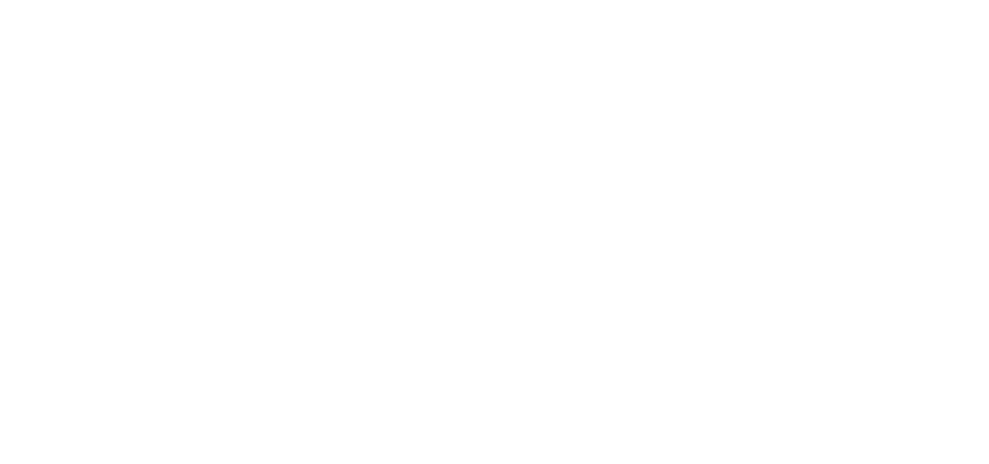
paste input "Sept-2025"
type input "Sept-2025"
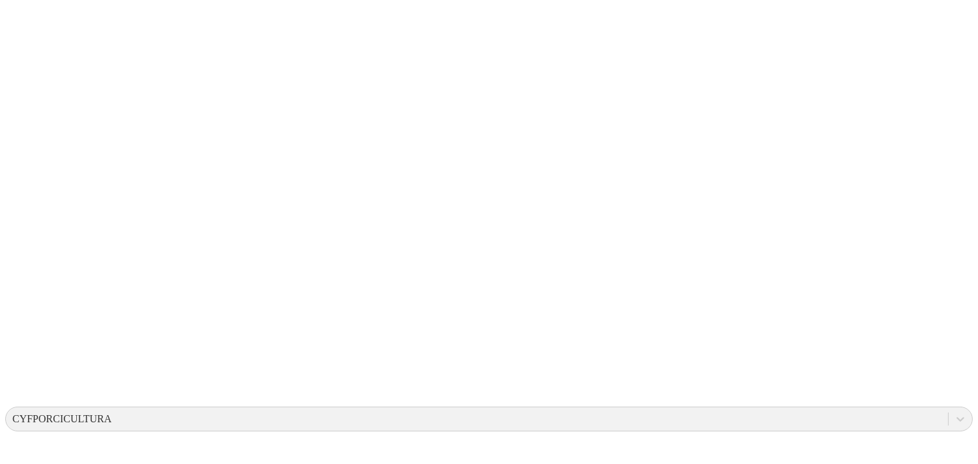
scroll to position [95, 0]
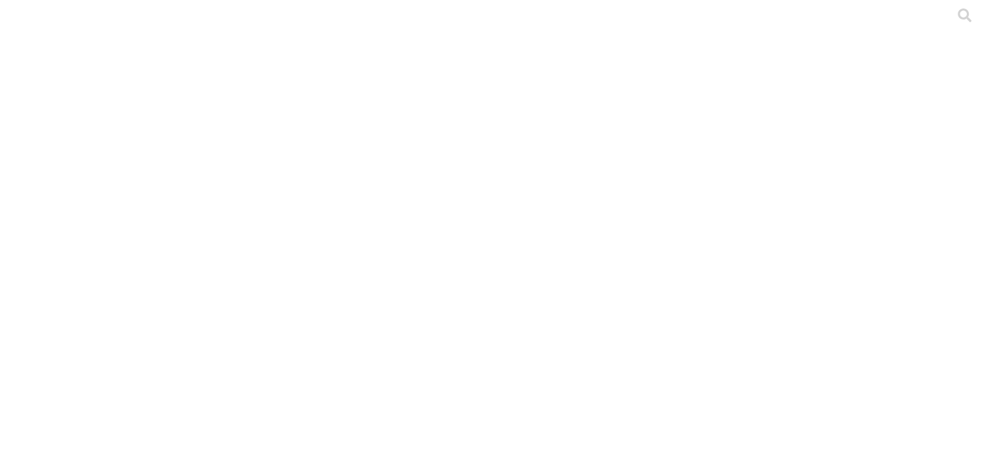
paste input "Sept-2025"
type input "Sept-2025"
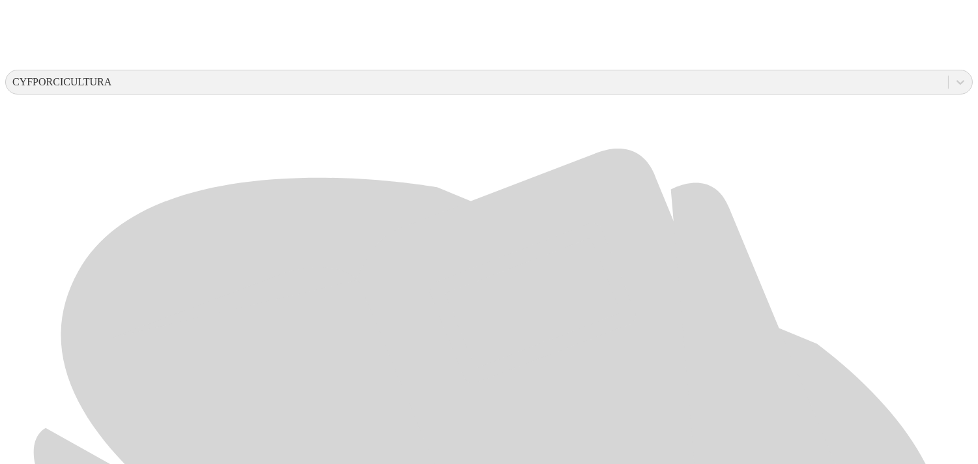
scroll to position [473, 0]
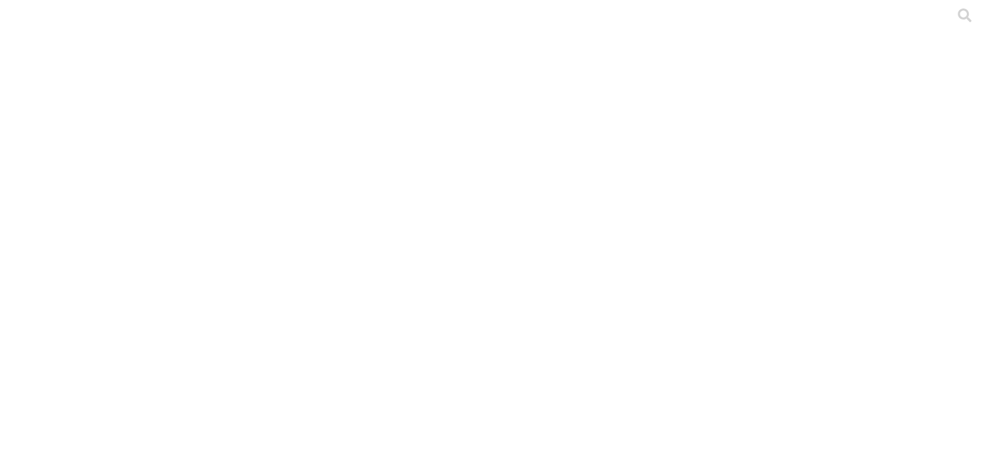
paste input "Sept-2025"
type input "Sept-2025"
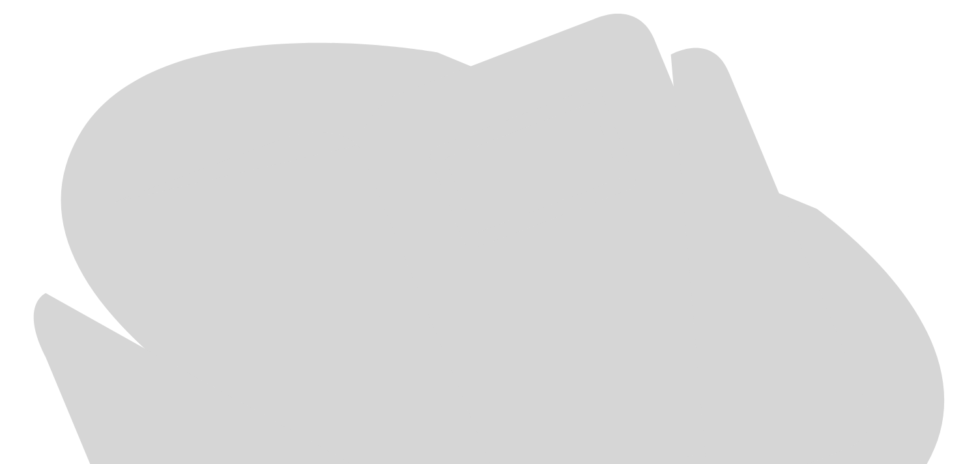
scroll to position [624, 0]
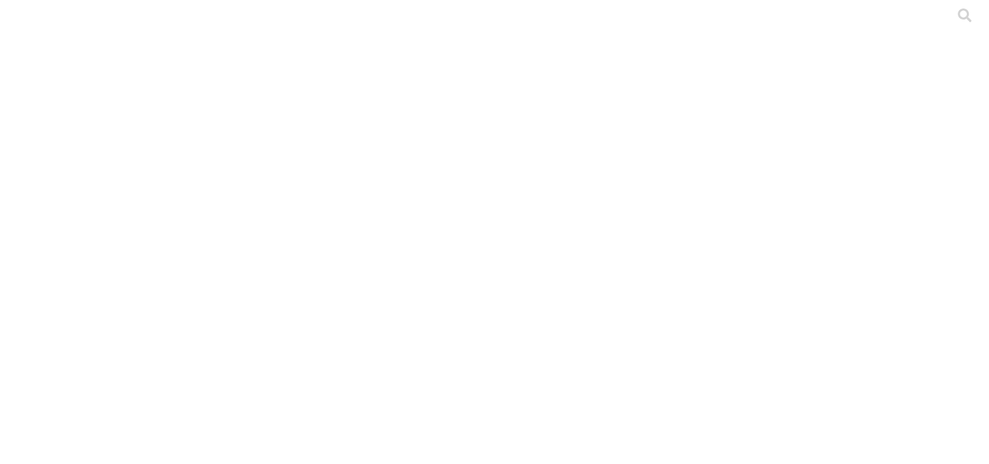
paste input "Sept-2025"
type input "Sept-2025"
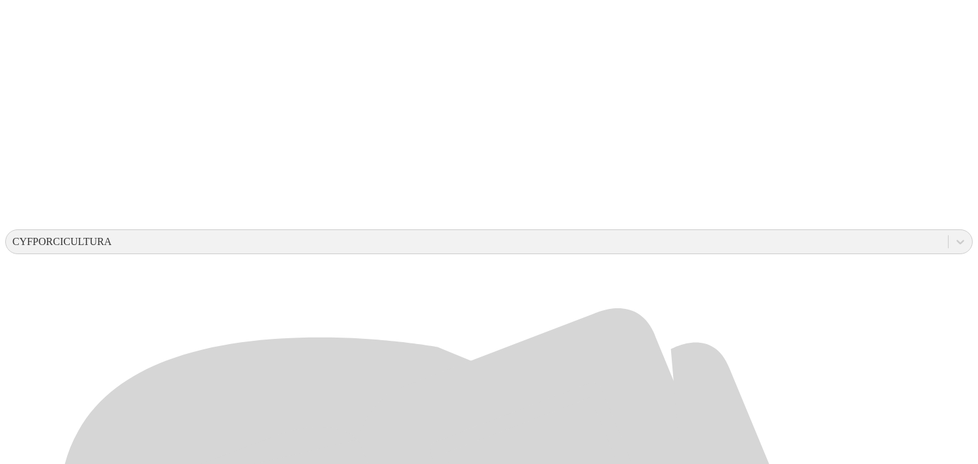
scroll to position [308, 0]
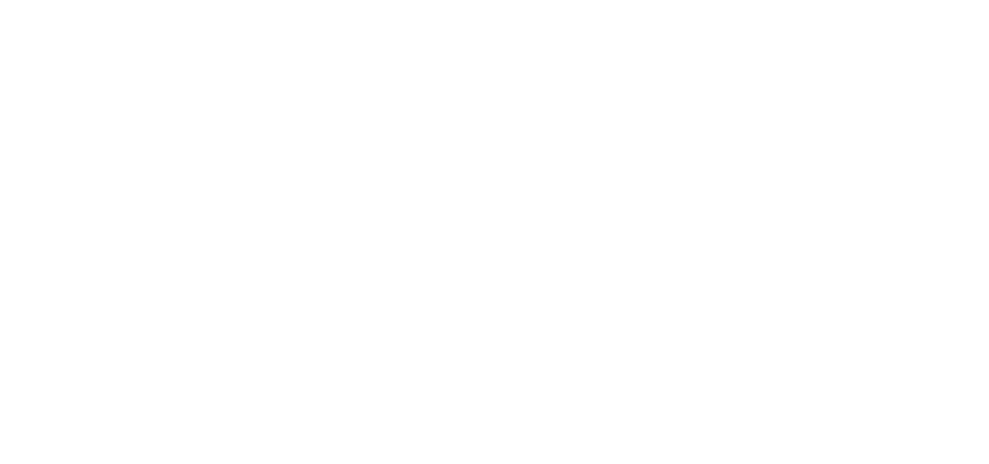
paste input "Sept-2025"
type input "Sept-2025"
